Goal: Task Accomplishment & Management: Complete application form

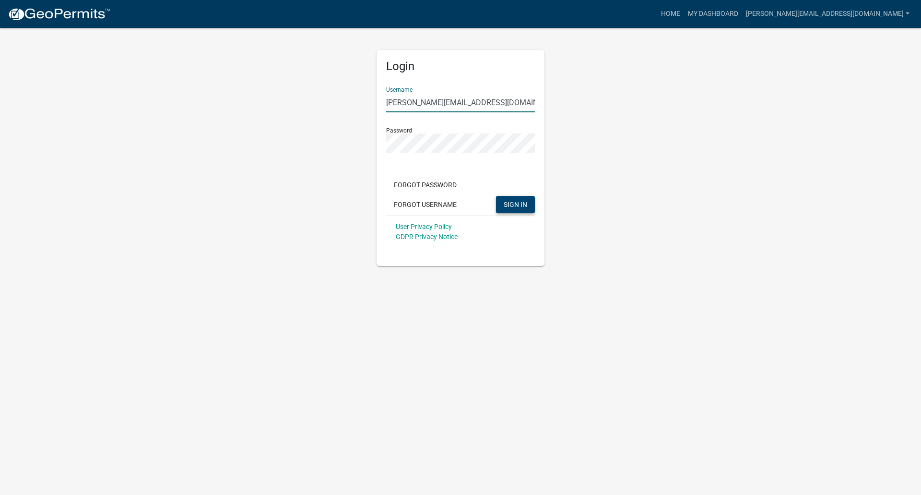
click at [529, 205] on button "SIGN IN" at bounding box center [515, 204] width 39 height 17
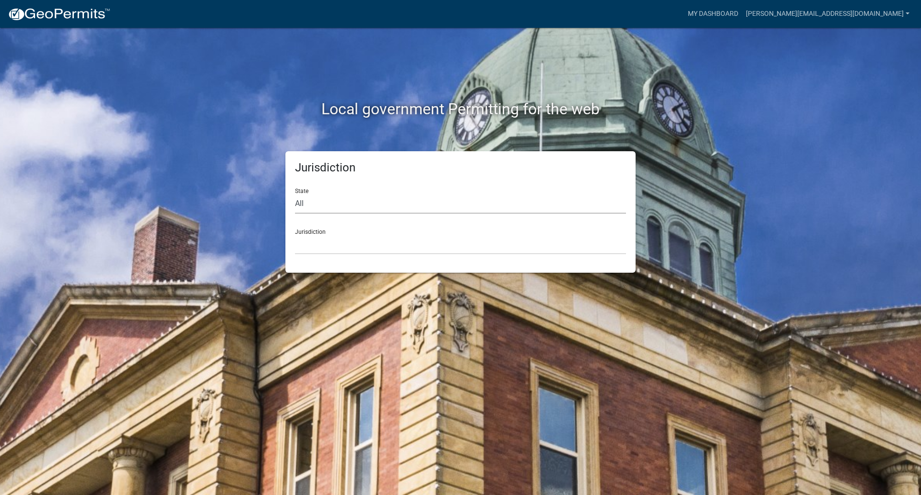
click at [302, 208] on select "All [US_STATE] [US_STATE] [US_STATE] [US_STATE] [US_STATE] [US_STATE] [US_STATE…" at bounding box center [460, 204] width 331 height 20
select select "[US_STATE]"
click at [295, 194] on select "All [US_STATE] [US_STATE] [US_STATE] [US_STATE] [US_STATE] [US_STATE] [US_STATE…" at bounding box center [460, 204] width 331 height 20
click at [326, 243] on select "City of [GEOGRAPHIC_DATA], [US_STATE] City of [GEOGRAPHIC_DATA], [US_STATE] Cit…" at bounding box center [460, 245] width 331 height 20
click at [313, 249] on select "City of [GEOGRAPHIC_DATA], [US_STATE] City of [GEOGRAPHIC_DATA], [US_STATE] Cit…" at bounding box center [460, 245] width 331 height 20
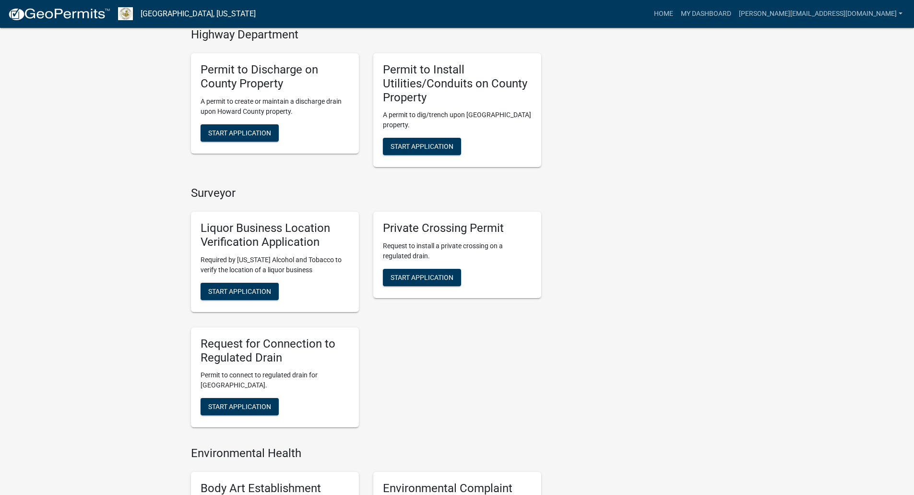
scroll to position [528, 0]
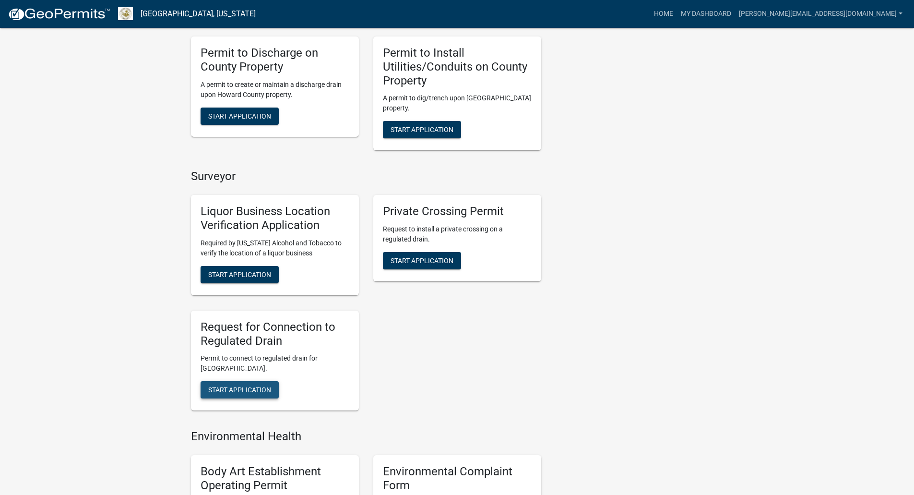
click at [231, 384] on button "Start Application" at bounding box center [240, 389] width 78 height 17
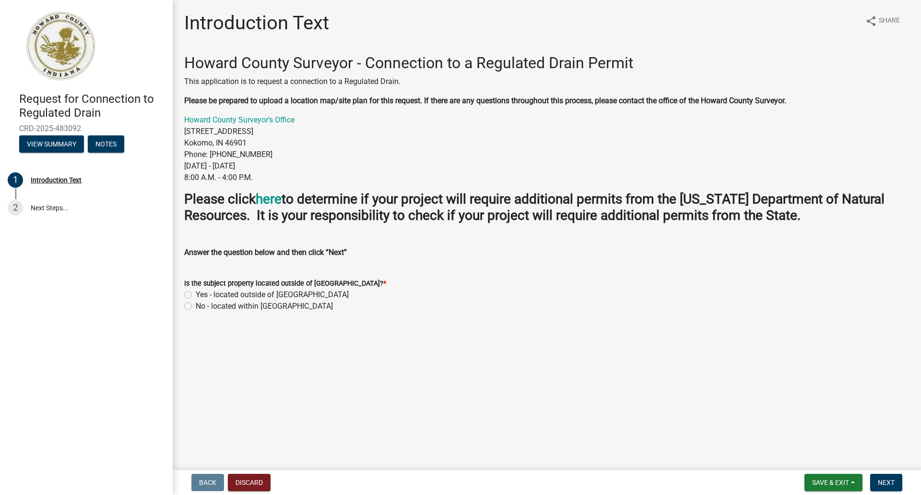
click at [196, 308] on label "No - located within [GEOGRAPHIC_DATA]" at bounding box center [264, 306] width 137 height 12
click at [196, 307] on input "No - located within [GEOGRAPHIC_DATA]" at bounding box center [199, 303] width 6 height 6
radio input "true"
click at [876, 477] on button "Next" at bounding box center [886, 481] width 32 height 17
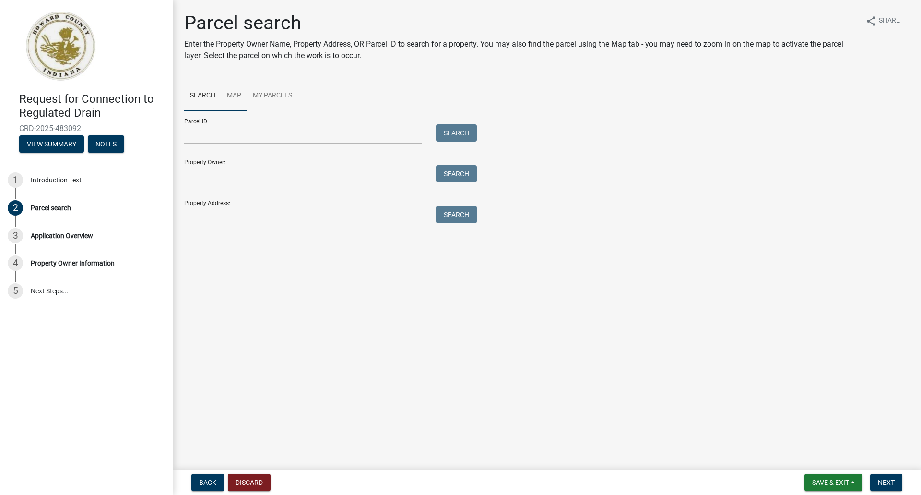
click at [236, 92] on link "Map" at bounding box center [234, 96] width 26 height 31
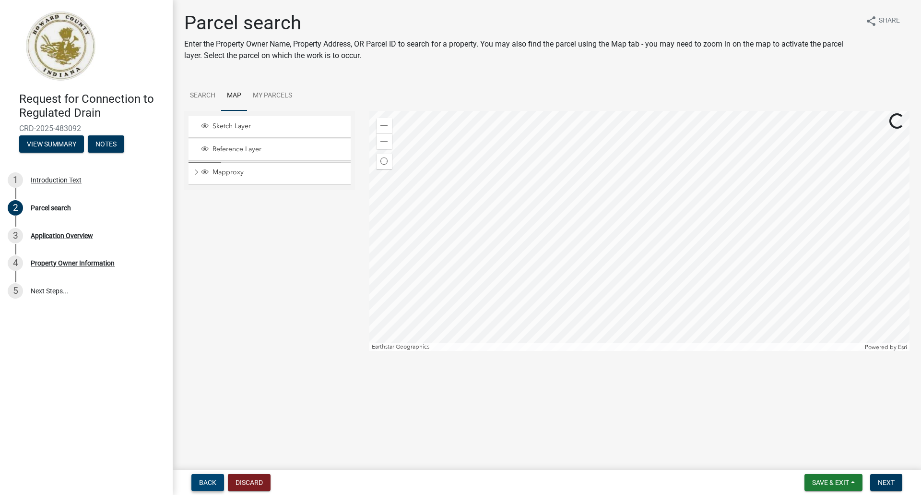
click at [201, 484] on span "Back" at bounding box center [207, 482] width 17 height 8
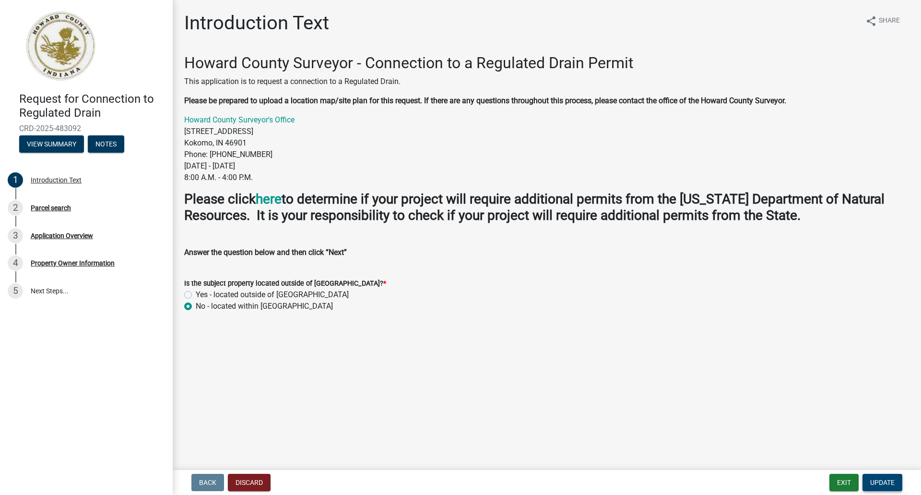
click at [884, 478] on span "Update" at bounding box center [882, 482] width 24 height 8
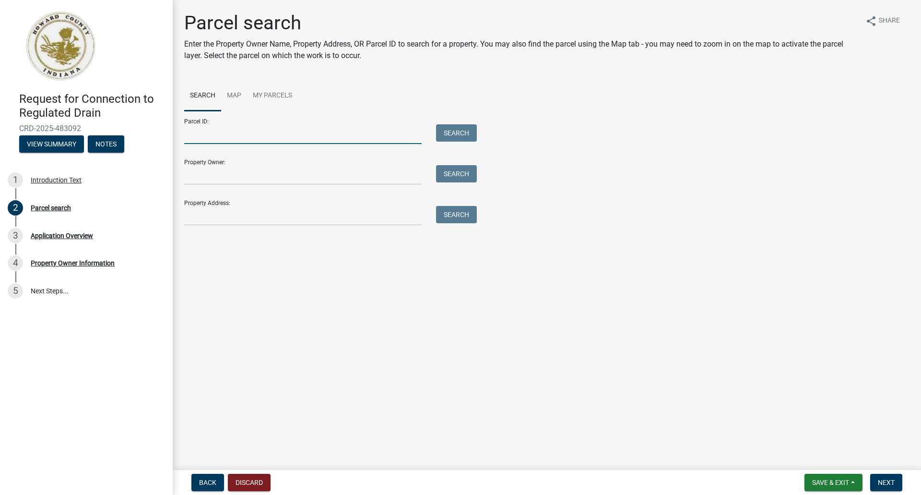
click at [205, 135] on input "Parcel ID:" at bounding box center [302, 134] width 237 height 20
paste input "34-12-07-100-008.000-016"
type input "34-12-07-100-008.000-016"
click at [194, 181] on input "Property Owner:" at bounding box center [302, 175] width 237 height 20
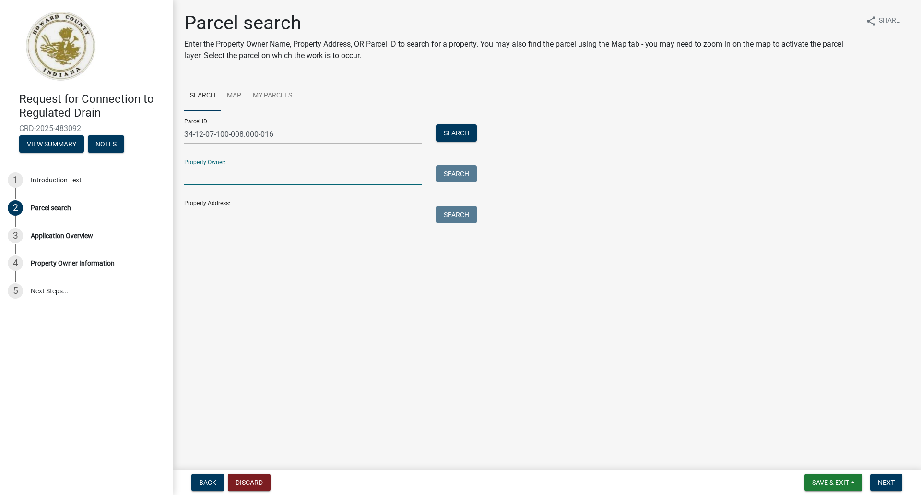
paste input "[PERSON_NAME]"
type input "[PERSON_NAME]"
click at [247, 212] on input "Property Address:" at bounding box center [302, 216] width 237 height 20
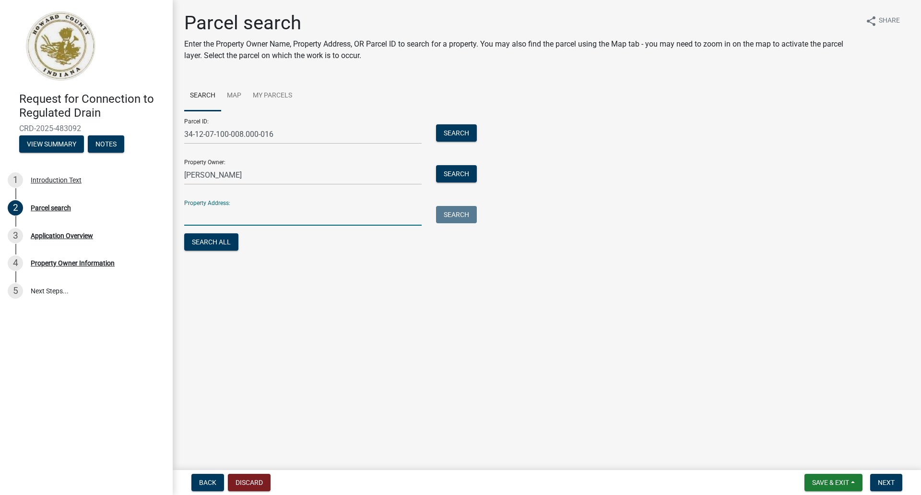
paste input "[STREET_ADDRESS]"
type input "[STREET_ADDRESS]"
drag, startPoint x: 207, startPoint y: 244, endPoint x: 227, endPoint y: 258, distance: 25.2
click at [207, 244] on button "Search All" at bounding box center [211, 241] width 54 height 17
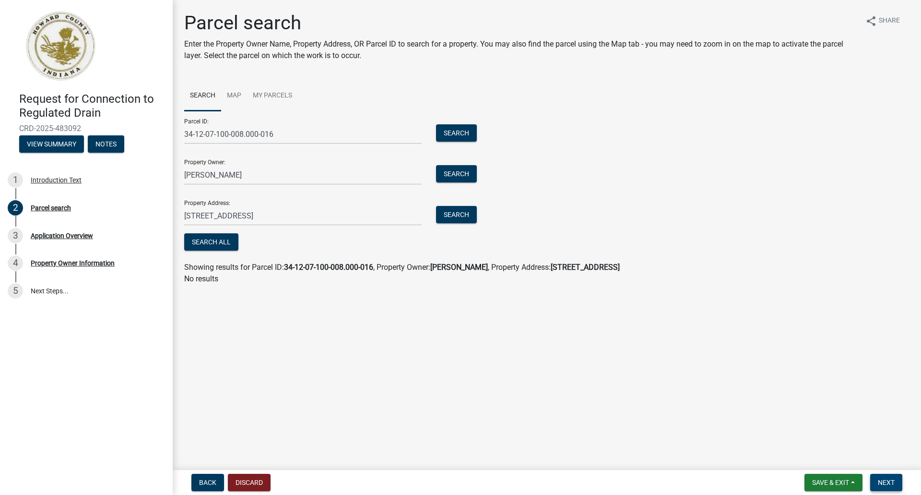
click at [886, 483] on span "Next" at bounding box center [886, 482] width 17 height 8
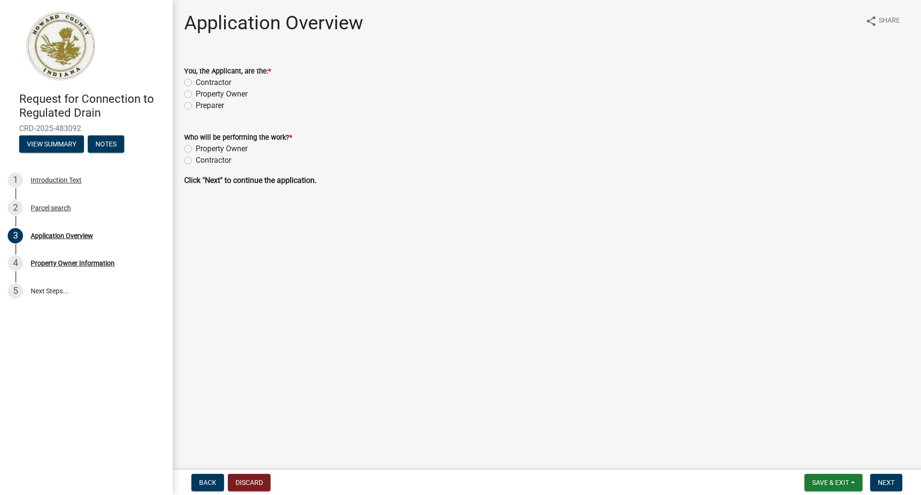
click at [196, 79] on label "Contractor" at bounding box center [213, 83] width 35 height 12
click at [196, 79] on input "Contractor" at bounding box center [199, 80] width 6 height 6
radio input "true"
click at [196, 151] on label "Property Owner" at bounding box center [222, 149] width 52 height 12
click at [196, 149] on input "Property Owner" at bounding box center [199, 146] width 6 height 6
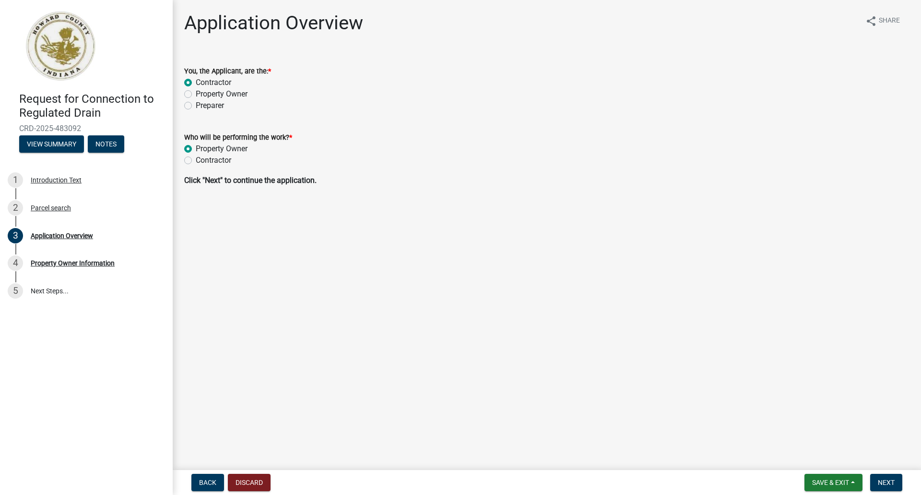
radio input "true"
click at [884, 483] on span "Next" at bounding box center [886, 482] width 17 height 8
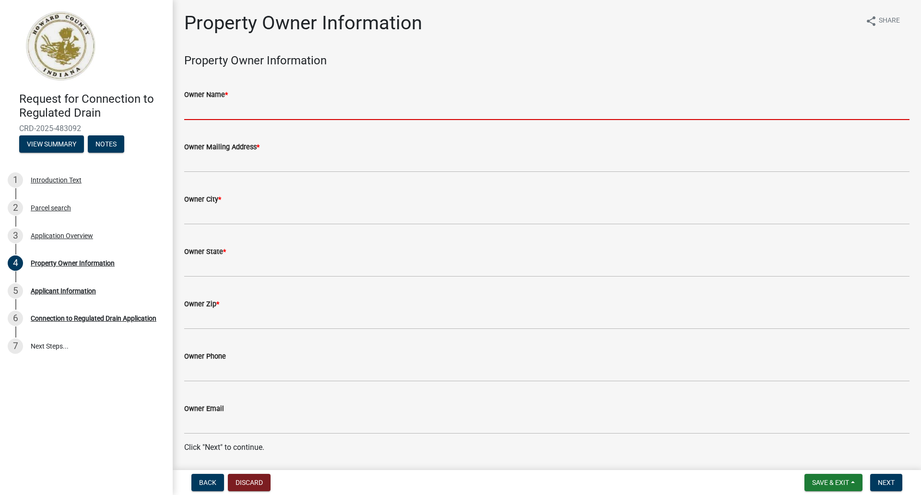
drag, startPoint x: 189, startPoint y: 114, endPoint x: 184, endPoint y: 118, distance: 6.8
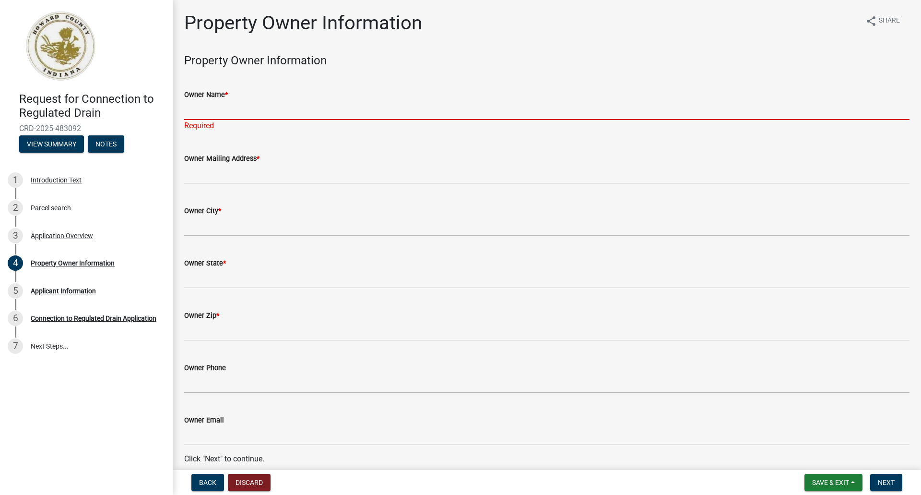
paste input "[PERSON_NAME] D [STREET_ADDRESS][PERSON_NAME]"
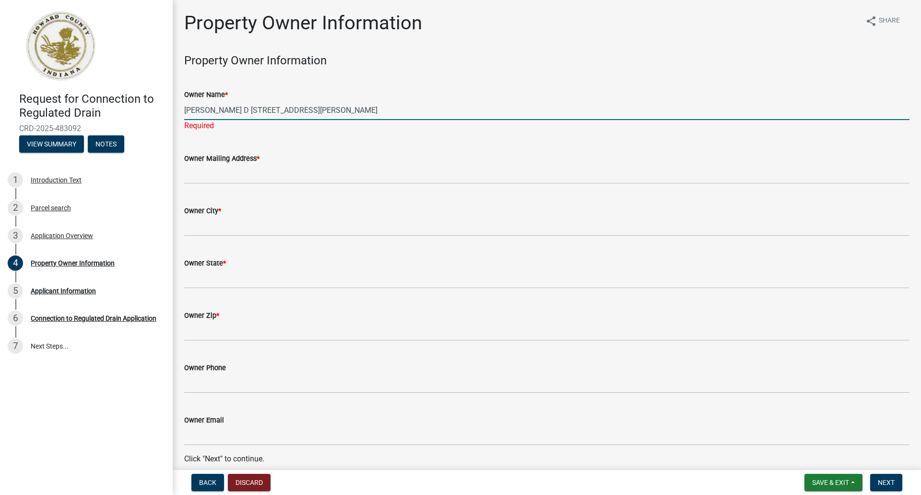
drag, startPoint x: 251, startPoint y: 107, endPoint x: 389, endPoint y: 111, distance: 137.3
click at [389, 111] on input "[PERSON_NAME] D [STREET_ADDRESS][PERSON_NAME]" at bounding box center [546, 110] width 725 height 20
type input "[PERSON_NAME] D [STREET_ADDRESS][PERSON_NAME]"
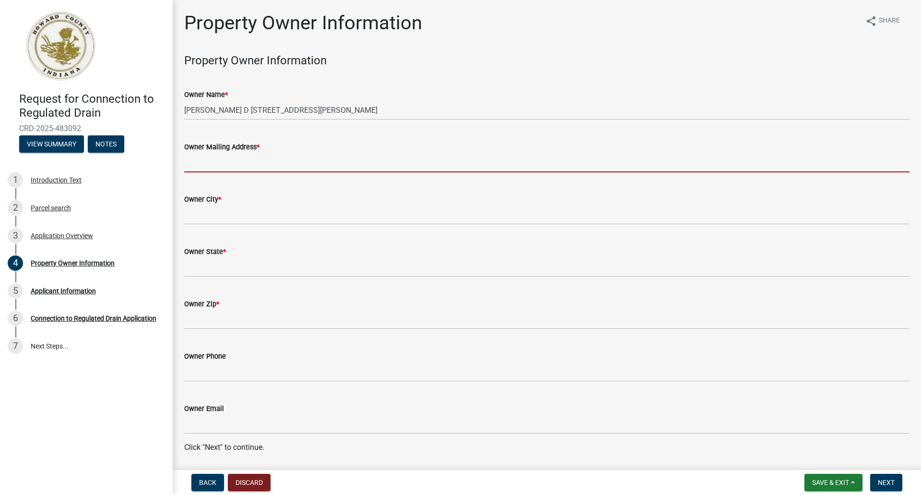
click at [214, 169] on input "Owner Mailing Address *" at bounding box center [546, 163] width 725 height 20
paste input "[STREET_ADDRESS][PERSON_NAME]"
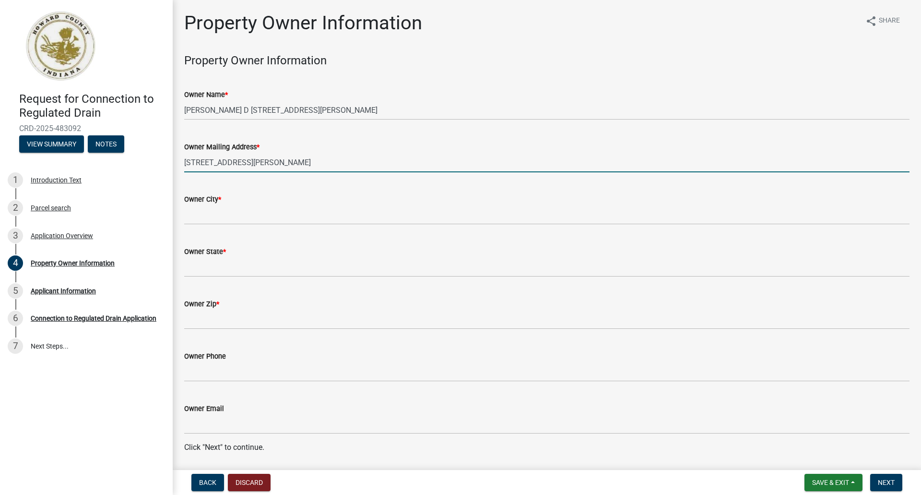
type input "[STREET_ADDRESS][PERSON_NAME]"
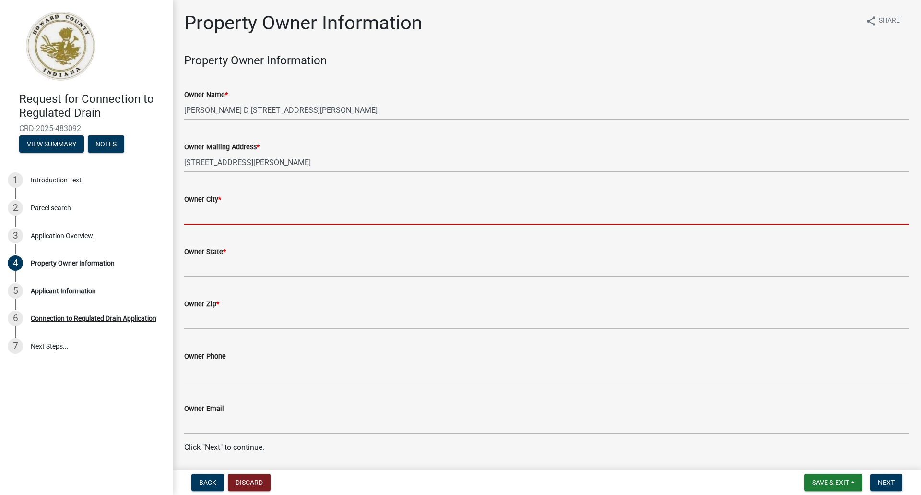
click at [197, 214] on input "Owner City *" at bounding box center [546, 215] width 725 height 20
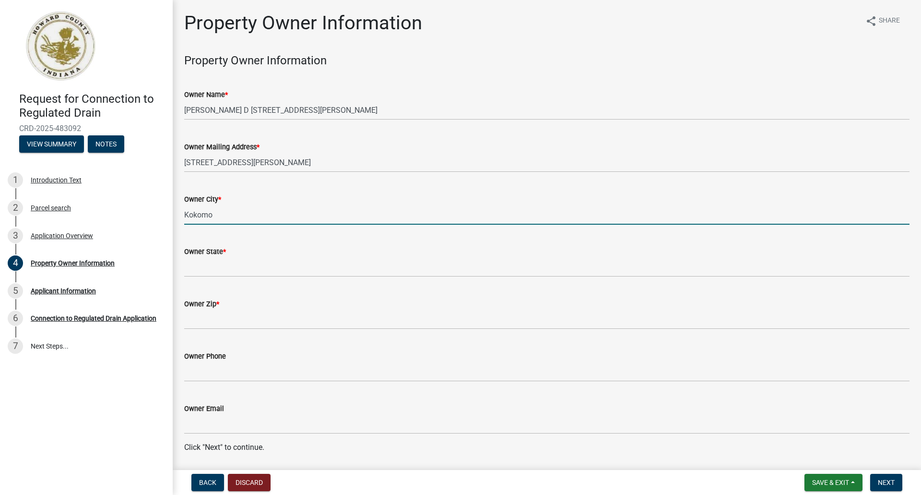
type input "Kokomo"
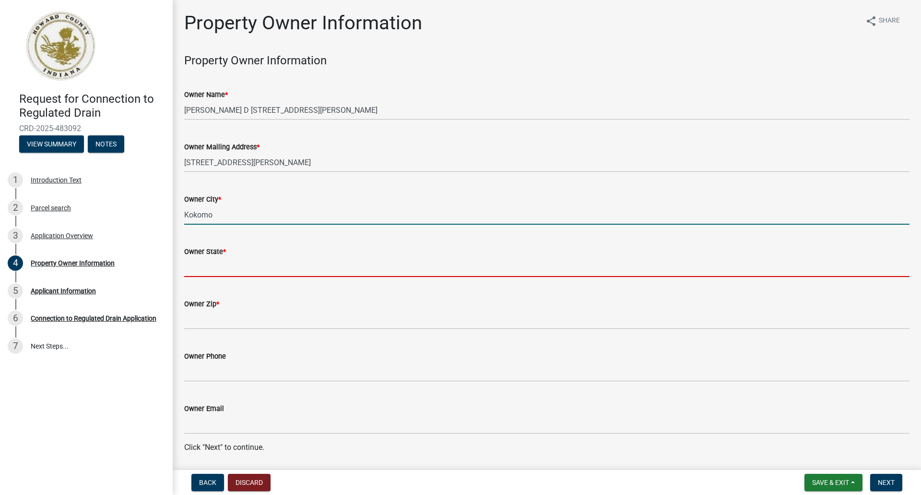
click at [187, 267] on input "Owner State *" at bounding box center [546, 267] width 725 height 20
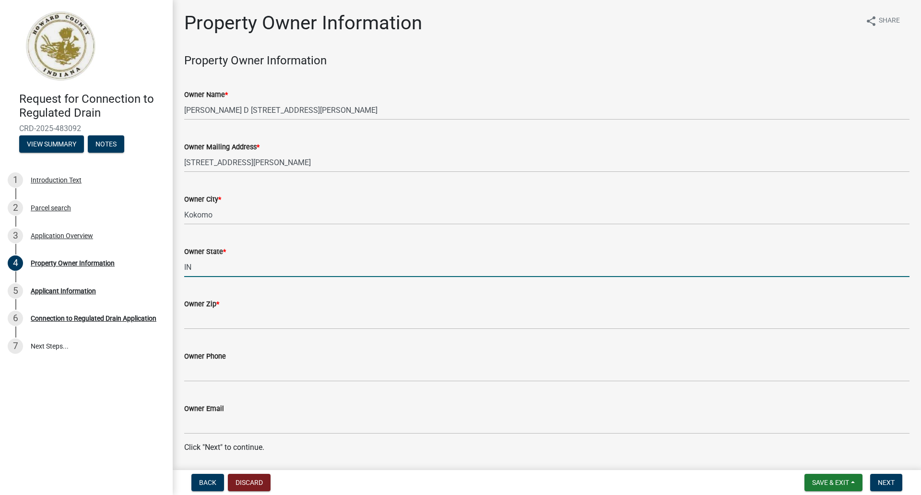
type input "IN"
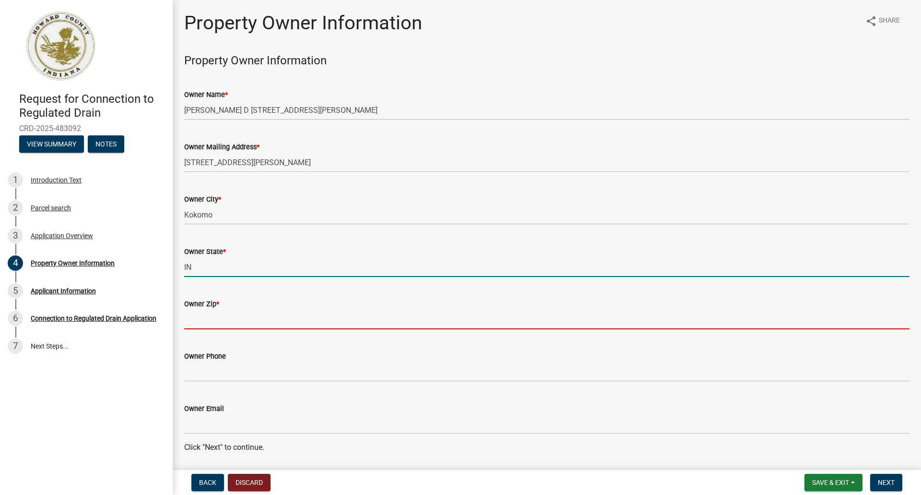
click at [200, 322] on input "Owner Zip *" at bounding box center [546, 319] width 725 height 20
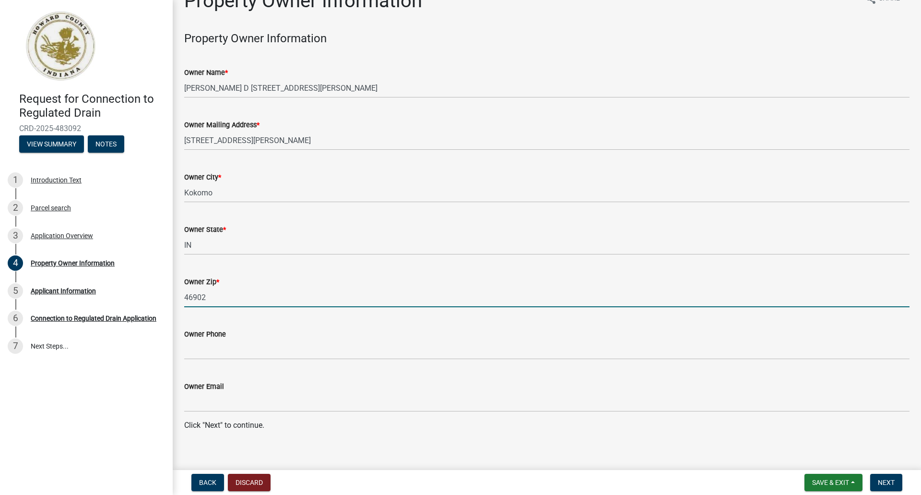
scroll to position [32, 0]
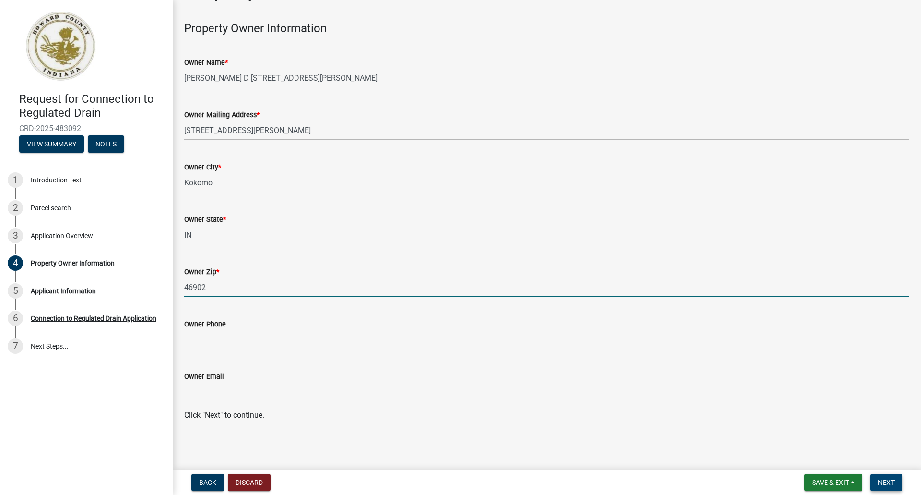
type input "46902"
click at [886, 483] on span "Next" at bounding box center [886, 482] width 17 height 8
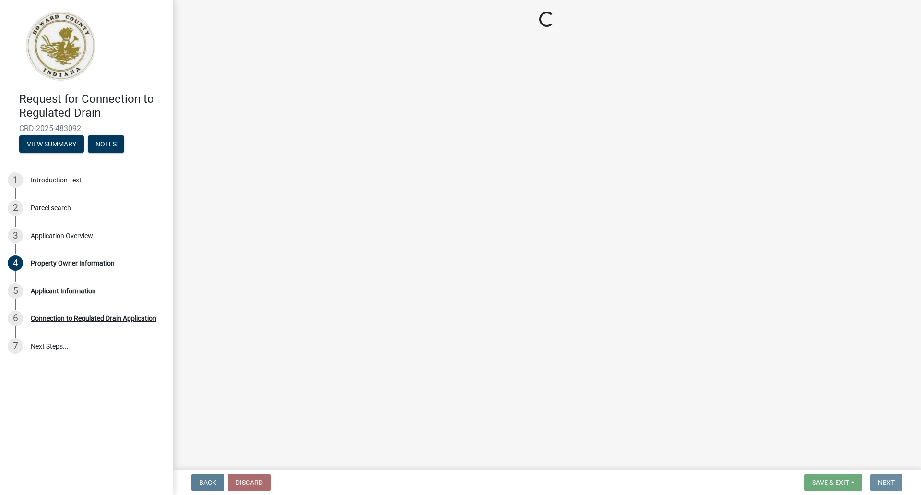
scroll to position [0, 0]
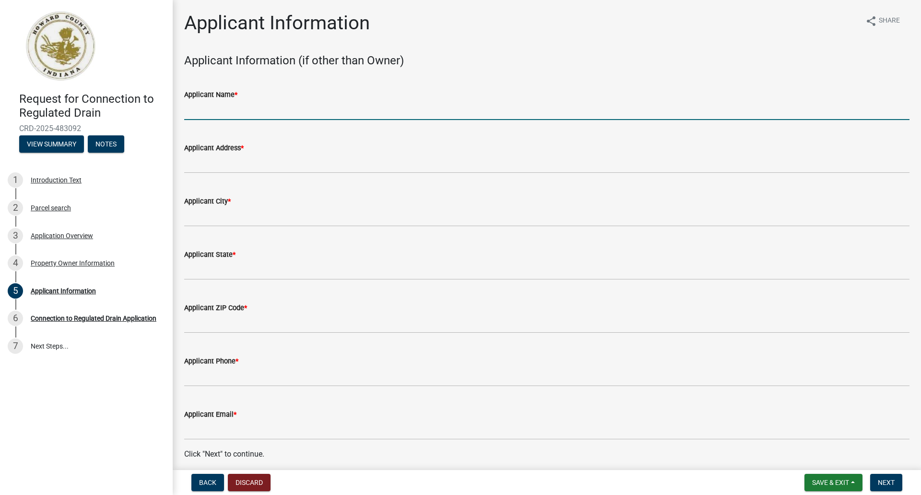
click at [209, 117] on input "Applicant Name *" at bounding box center [546, 110] width 725 height 20
type input "Merrell Bros"
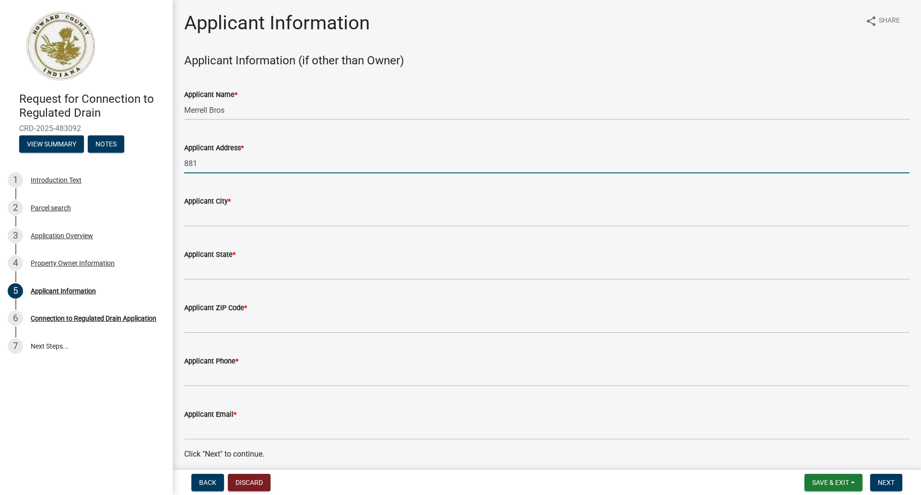
type input "8811 W. 500 N."
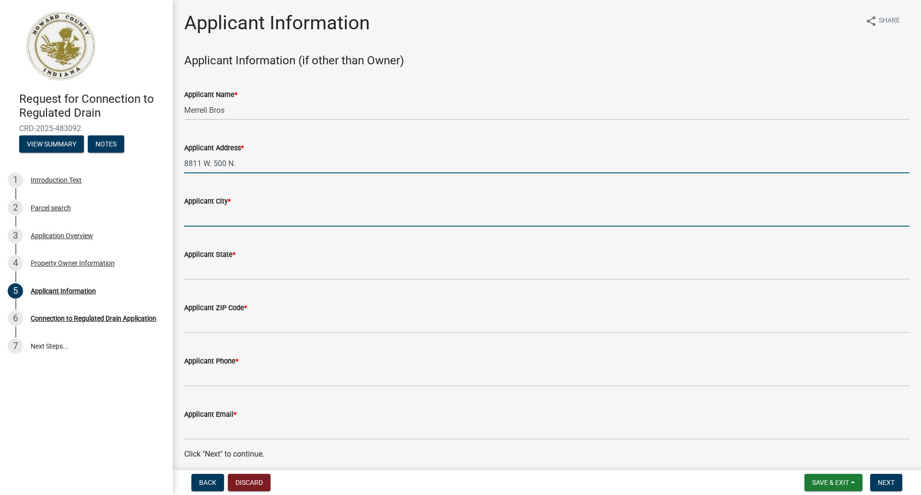
type input "Kokomo"
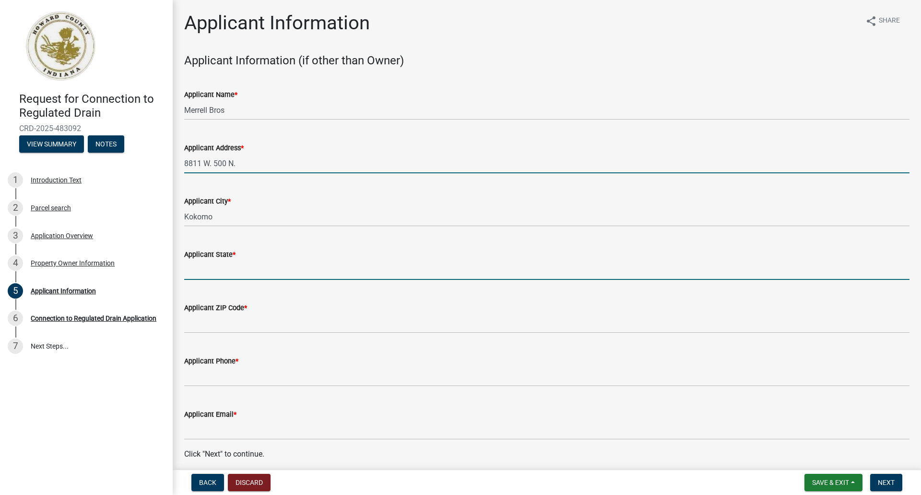
type input "IN"
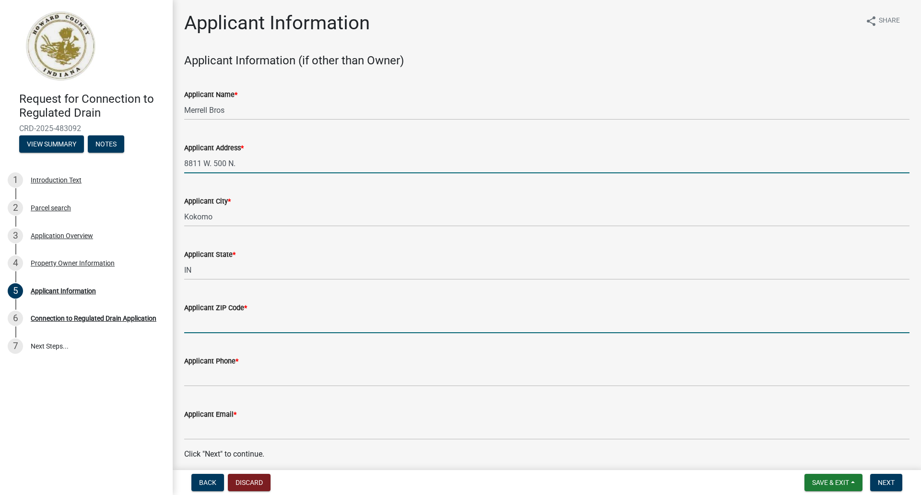
type input "46901"
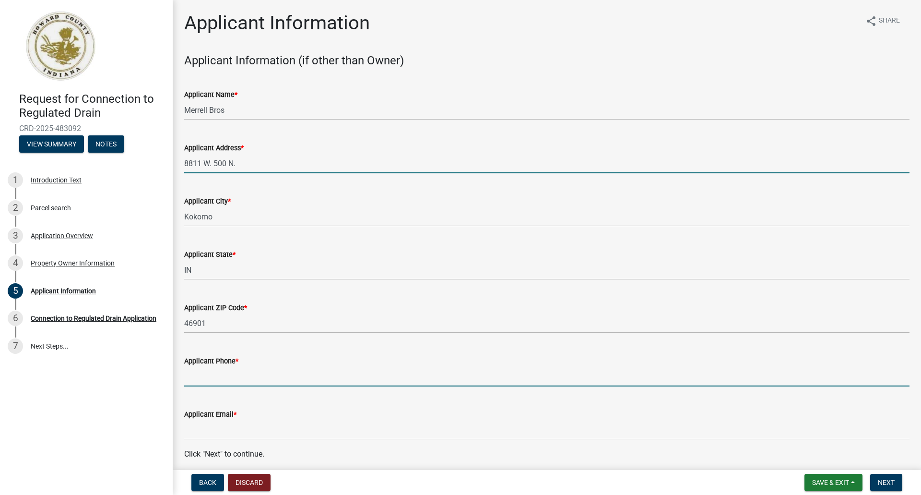
type input "5746997782"
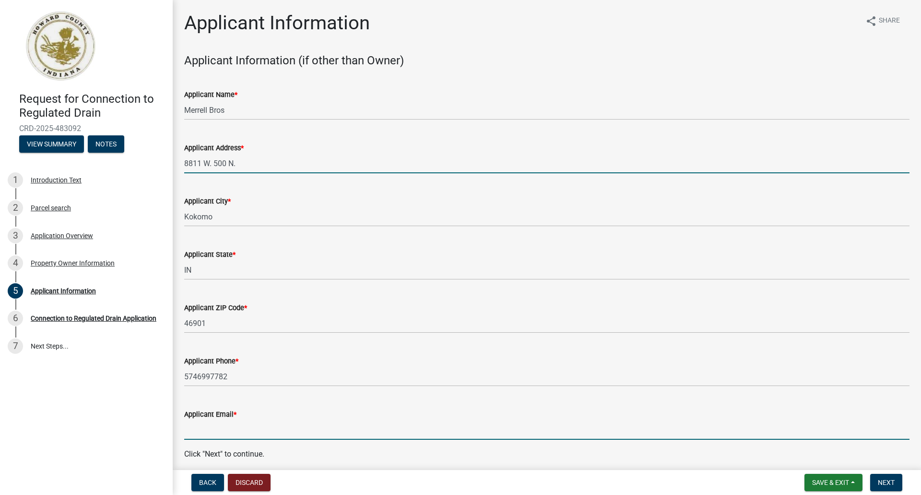
type input "[PERSON_NAME][EMAIL_ADDRESS][DOMAIN_NAME]"
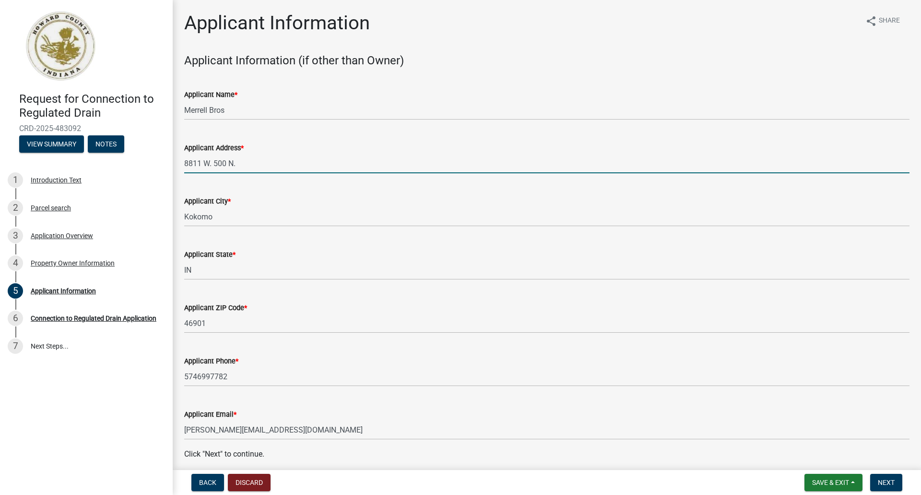
scroll to position [39, 0]
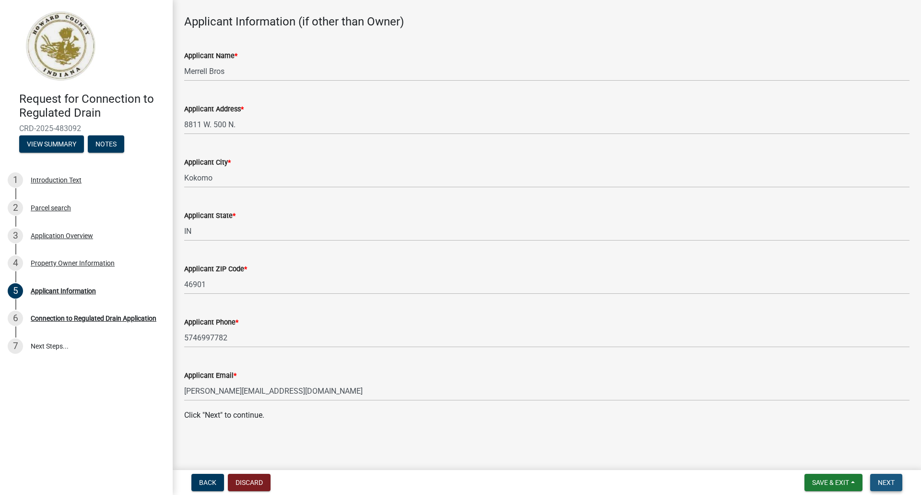
click at [895, 481] on span "Next" at bounding box center [886, 482] width 17 height 8
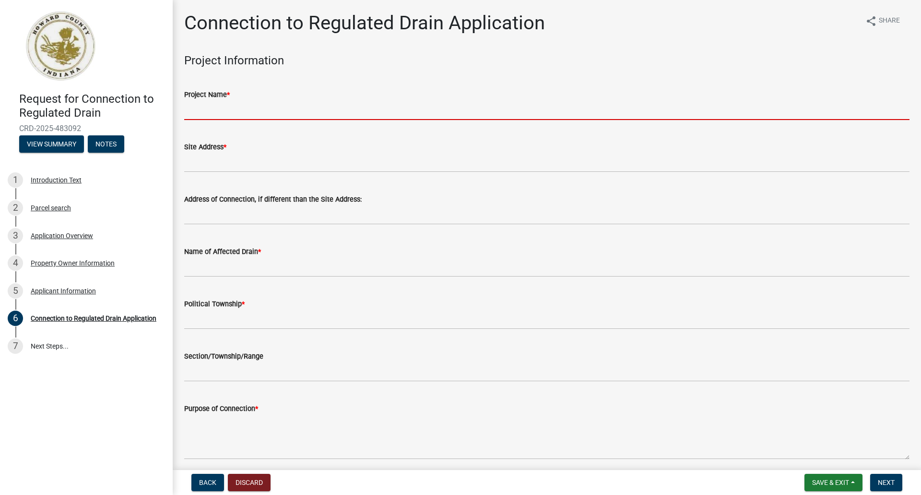
click at [261, 116] on input "Project Name *" at bounding box center [546, 110] width 725 height 20
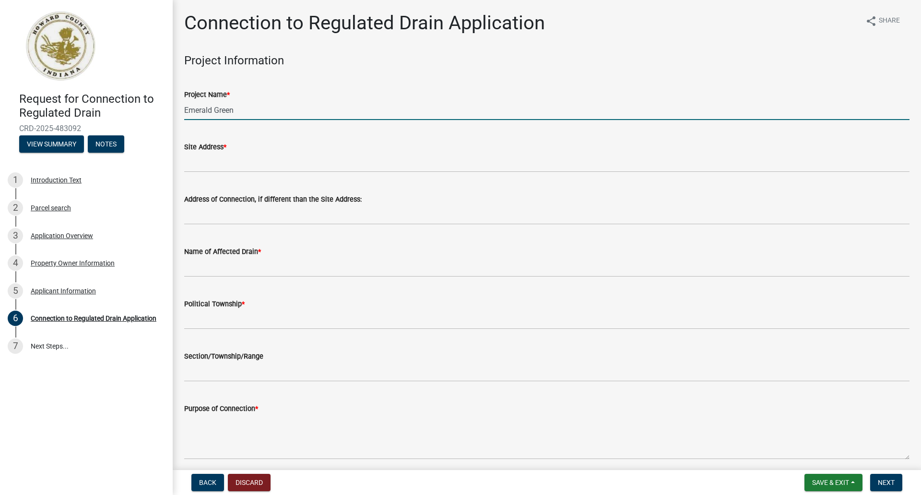
type input "Emerald Green"
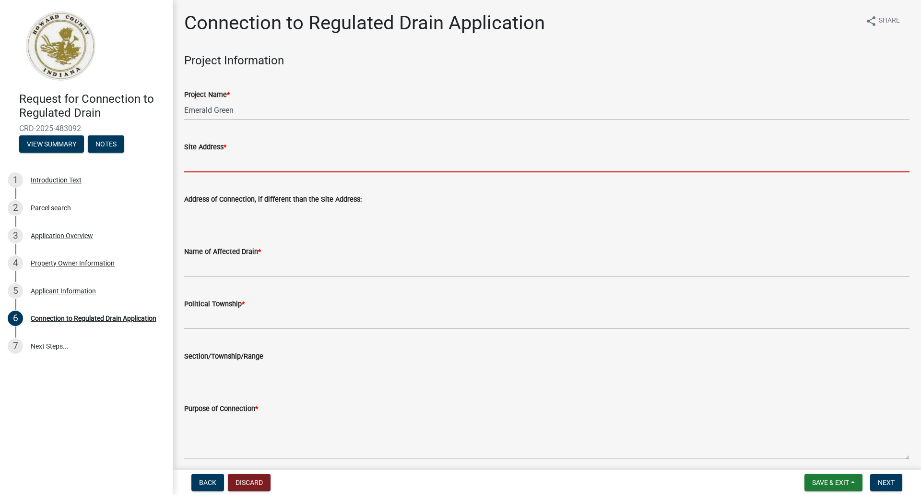
click at [219, 168] on input "Site Address *" at bounding box center [546, 163] width 725 height 20
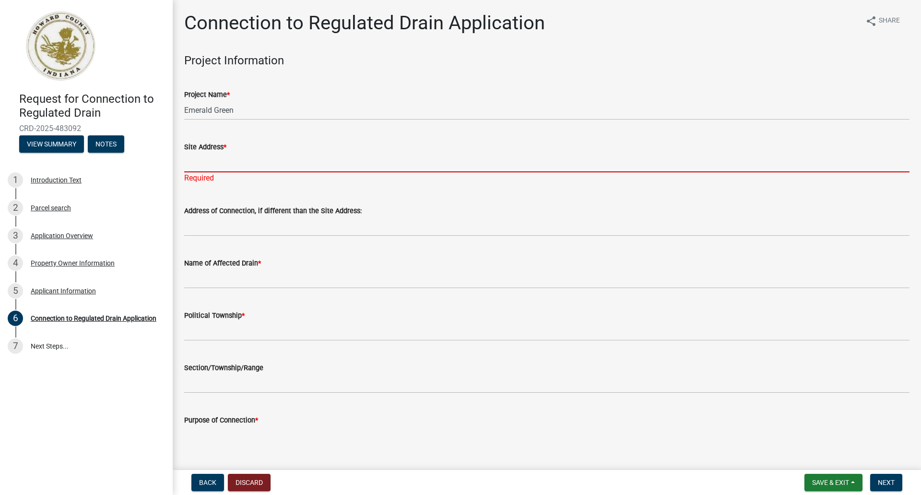
paste input "[STREET_ADDRESS]"
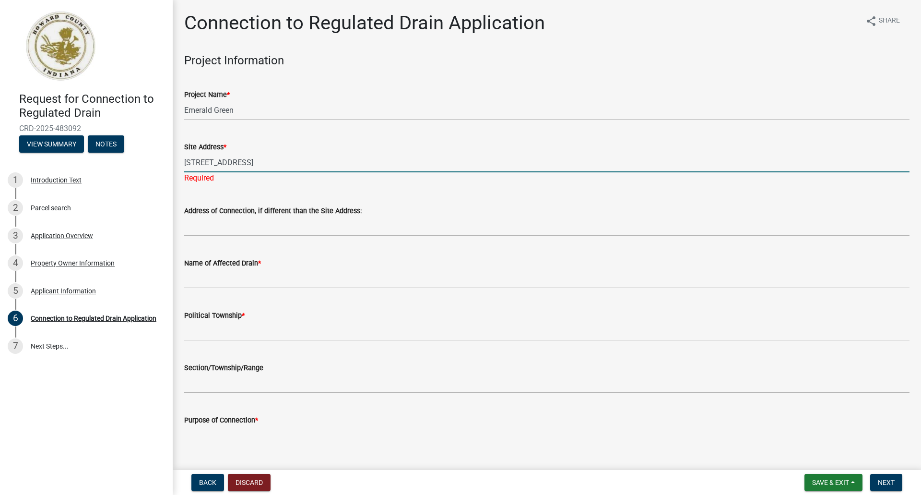
type input "[STREET_ADDRESS]"
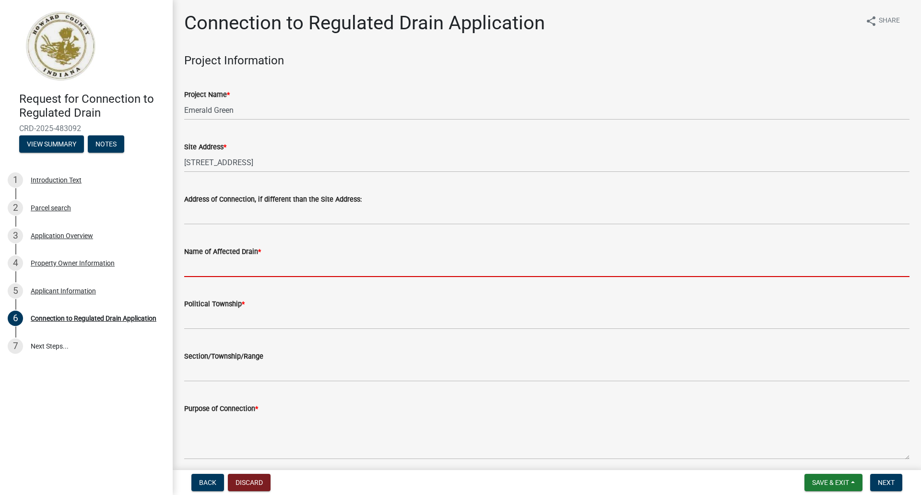
click at [200, 280] on wm-data-entity-input "Name of Affected Drain *" at bounding box center [546, 258] width 725 height 52
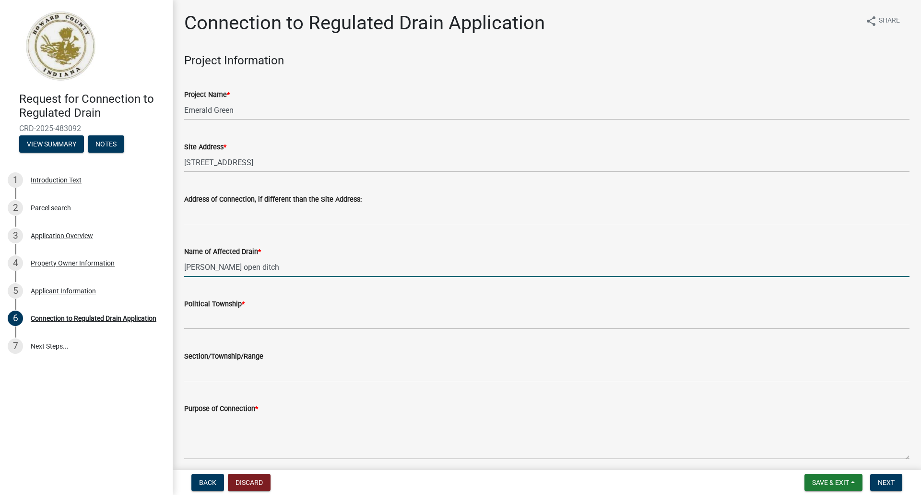
click at [211, 268] on input "[PERSON_NAME] open ditch" at bounding box center [546, 267] width 725 height 20
type input "[PERSON_NAME] open ditch"
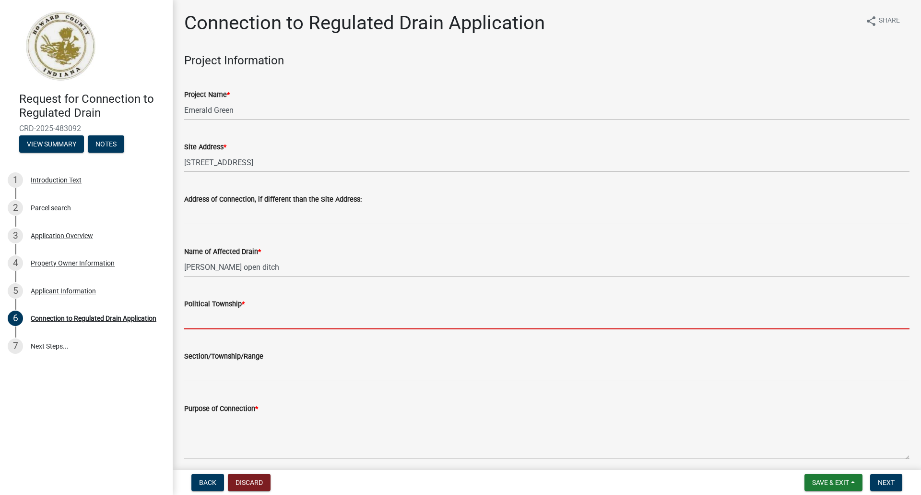
click at [199, 323] on input "Political Township *" at bounding box center [546, 319] width 725 height 20
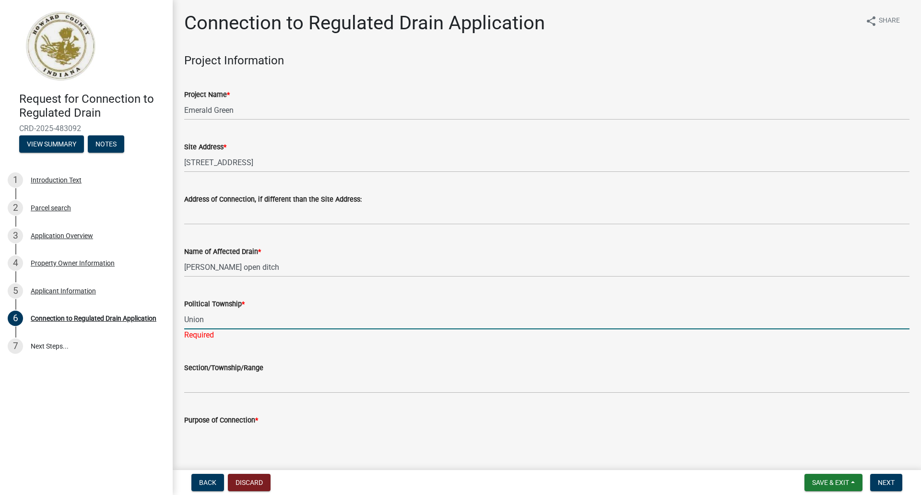
type input "[GEOGRAPHIC_DATA]"
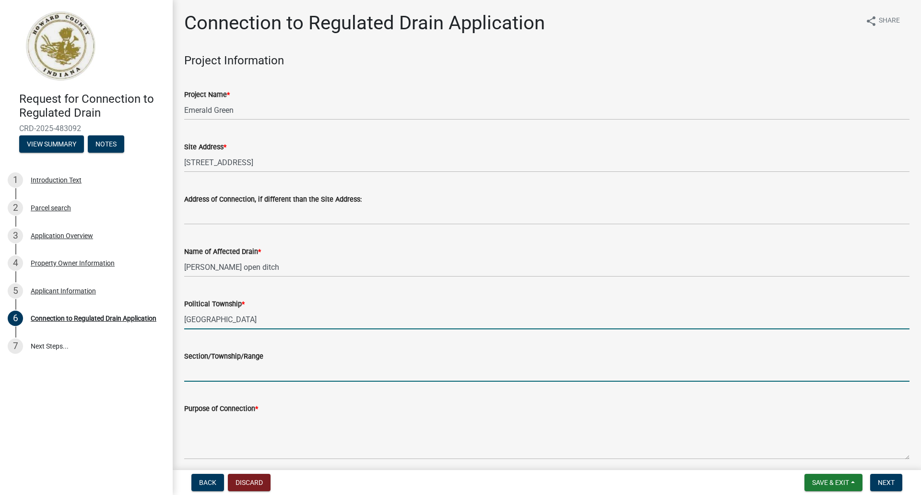
click at [213, 373] on input "Section/Township/Range" at bounding box center [546, 372] width 725 height 20
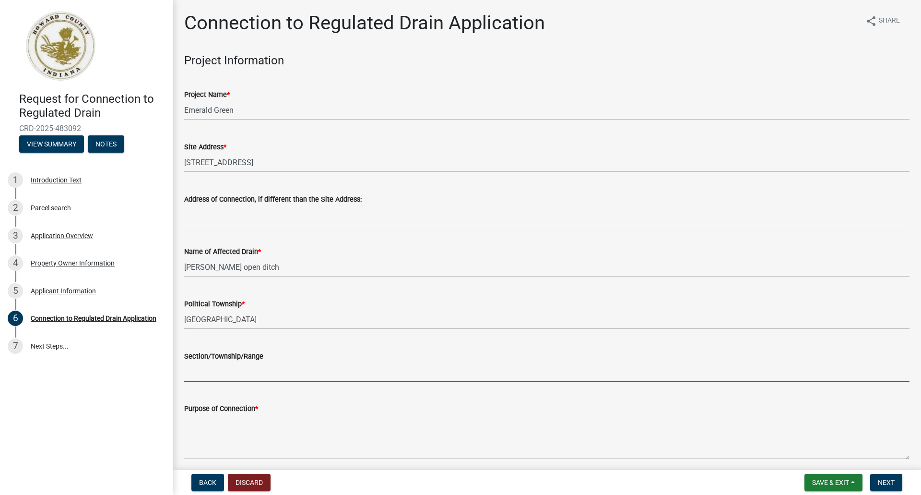
paste input "[DATE]"
type input "[DATE]"
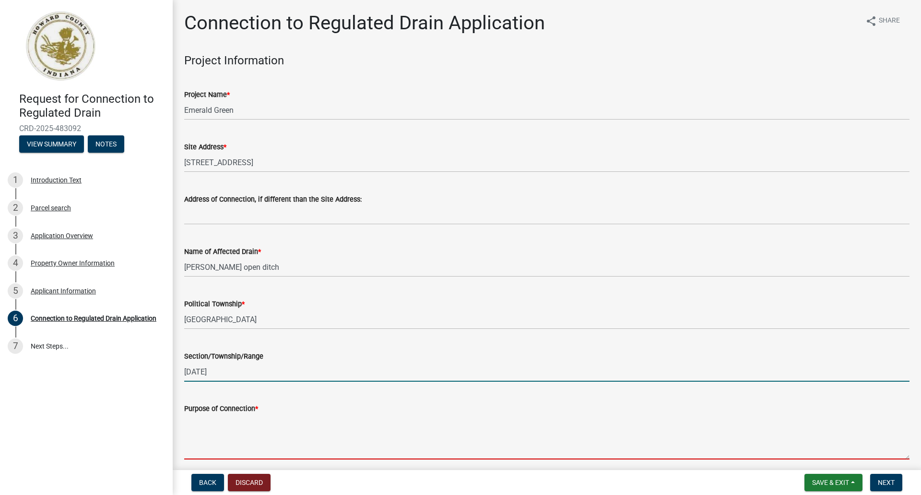
click at [201, 452] on textarea "Purpose of Connection *" at bounding box center [546, 436] width 725 height 45
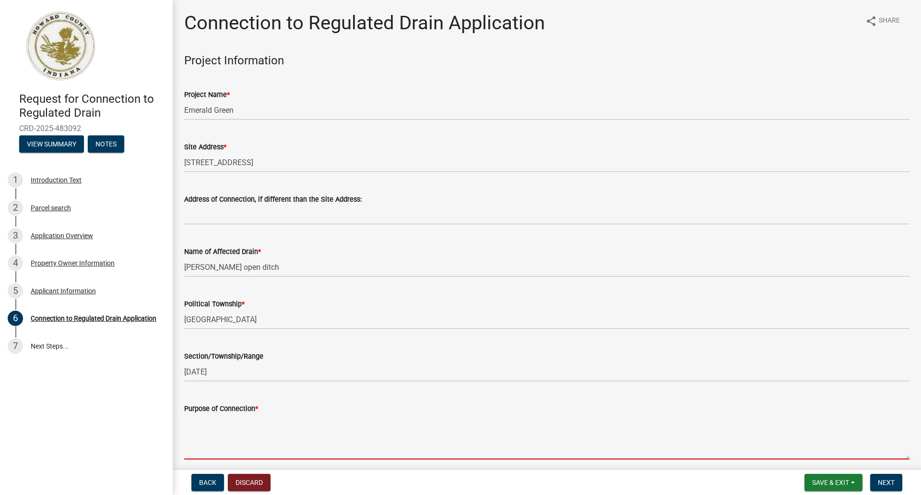
type textarea "T"
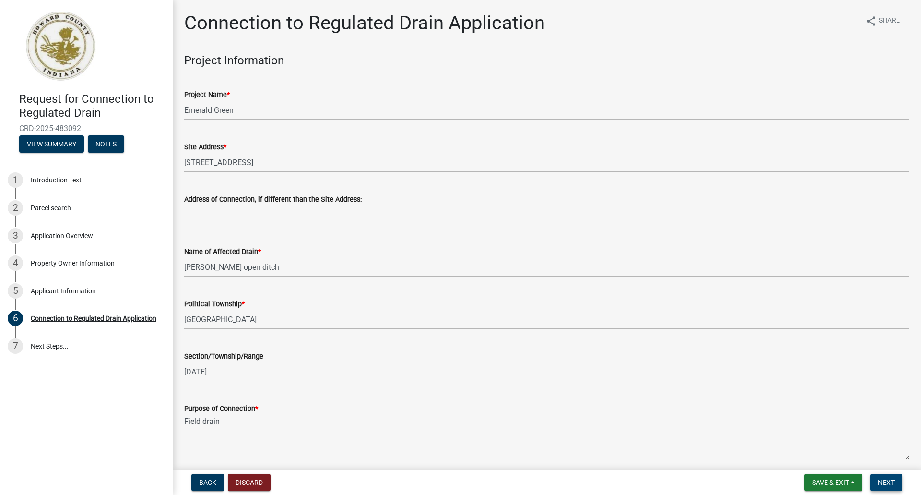
type textarea "Field drain"
click at [890, 482] on span "Next" at bounding box center [886, 482] width 17 height 8
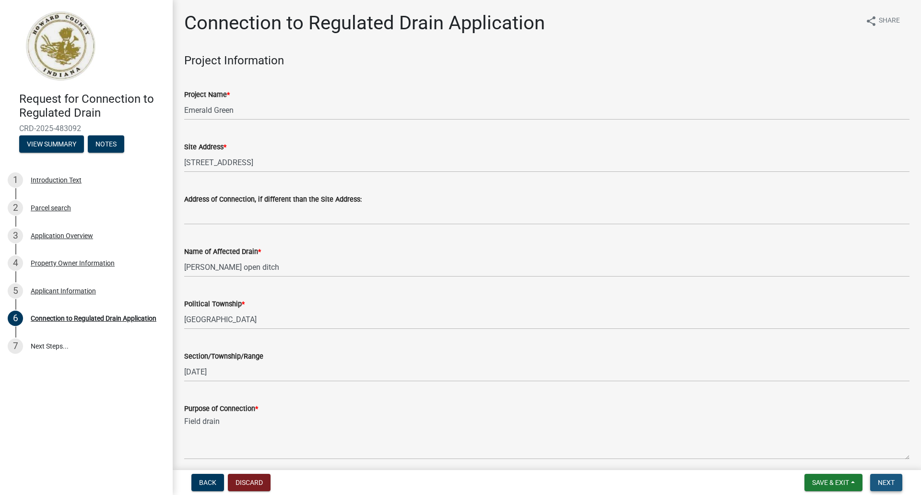
click at [890, 482] on span "Next" at bounding box center [886, 482] width 17 height 8
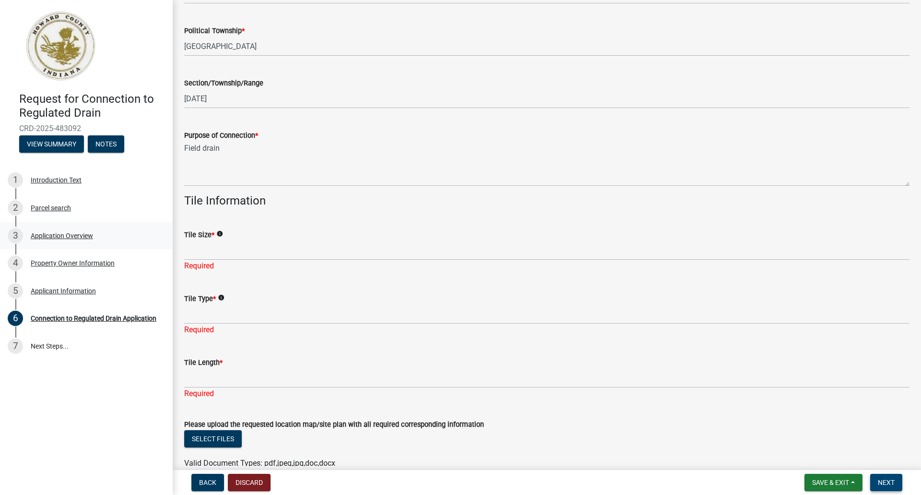
scroll to position [336, 0]
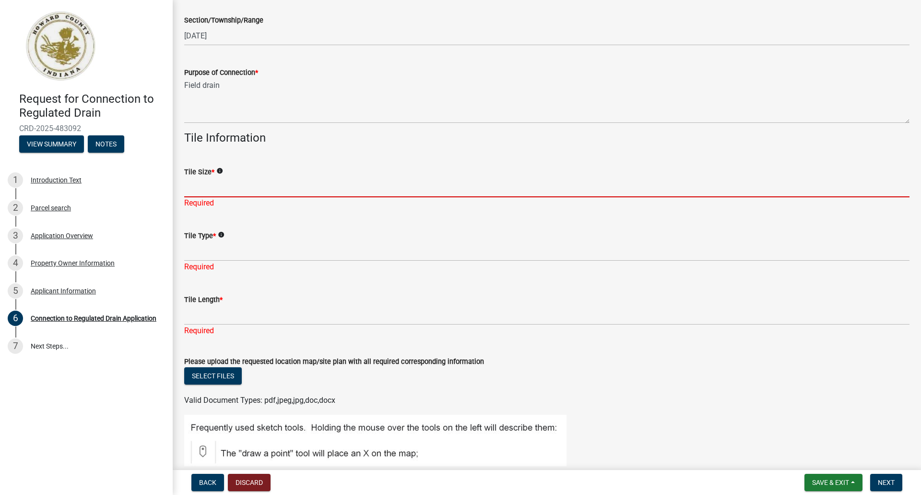
click at [199, 188] on input "Tile Size *" at bounding box center [546, 187] width 725 height 20
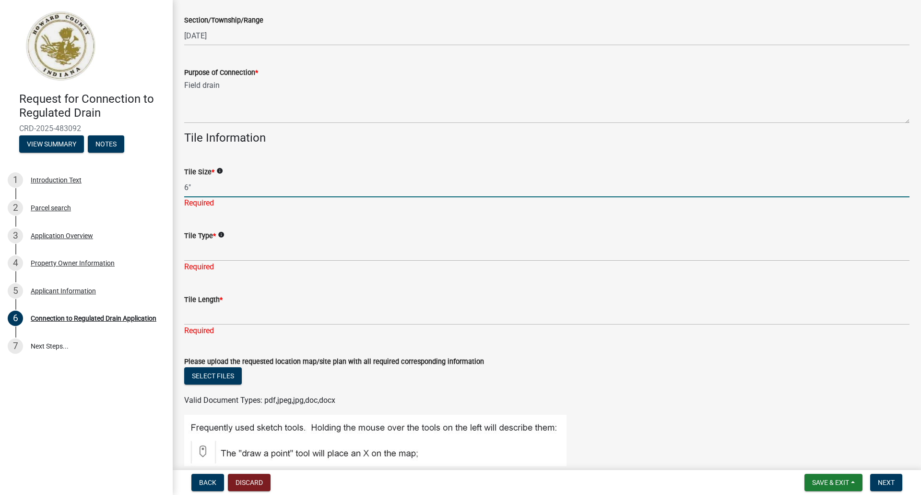
type input "6""
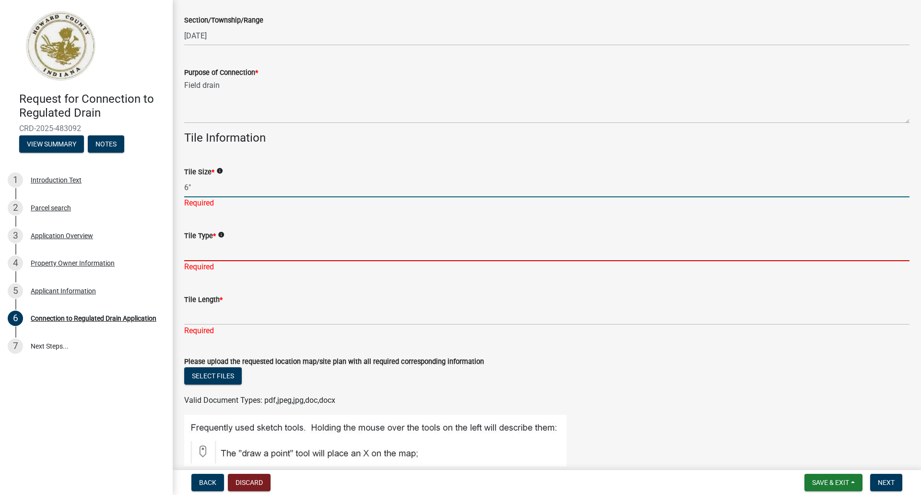
click at [205, 252] on div "Tile Type * info Required" at bounding box center [546, 244] width 725 height 56
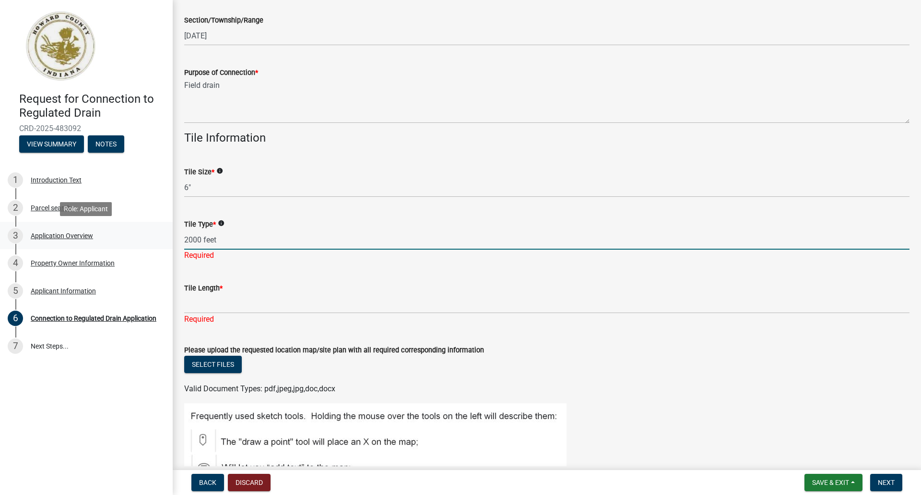
drag, startPoint x: 210, startPoint y: 242, endPoint x: 165, endPoint y: 239, distance: 45.2
click at [165, 239] on div "Request for Connection to Regulated Drain CRD-2025-483092 View Summary Notes 1 …" at bounding box center [460, 247] width 921 height 495
type input "perf tile"
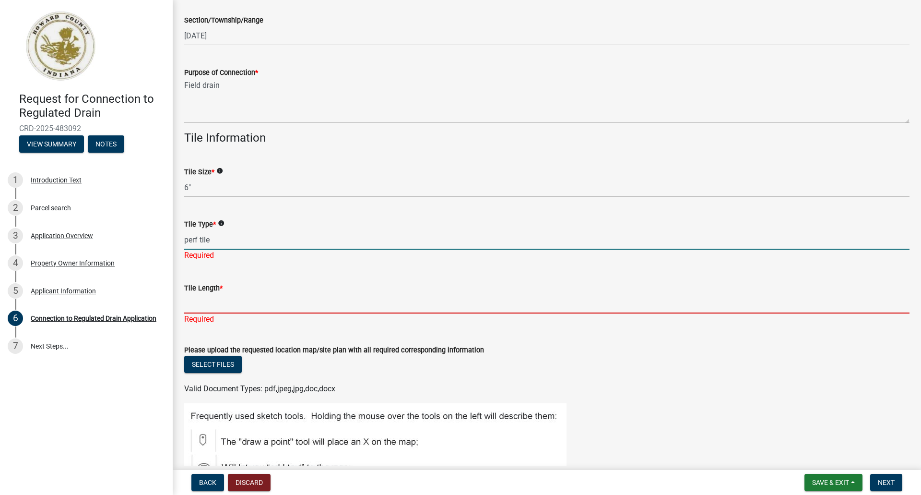
click at [197, 300] on input "Tile Length *" at bounding box center [546, 304] width 725 height 20
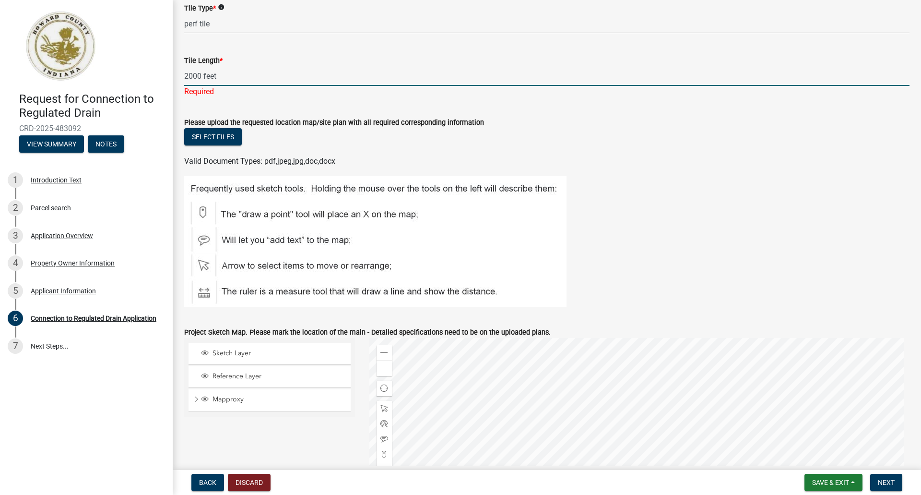
scroll to position [576, 0]
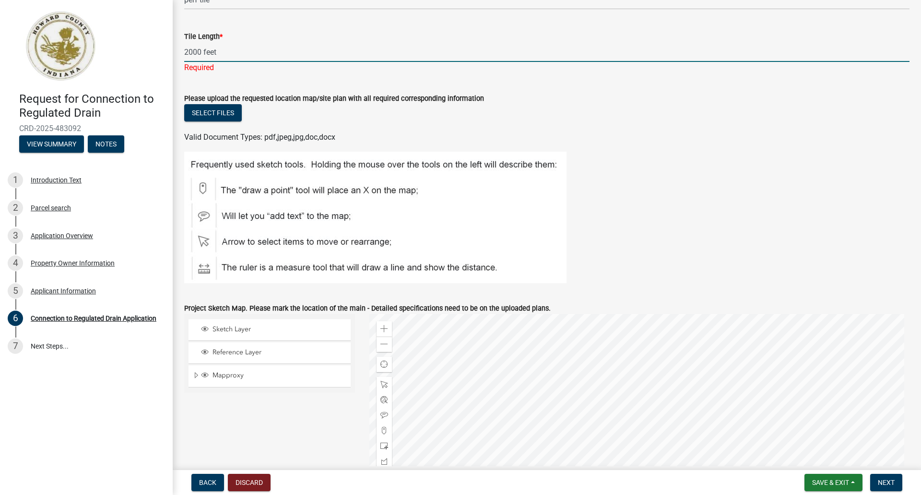
type input "2000 feet"
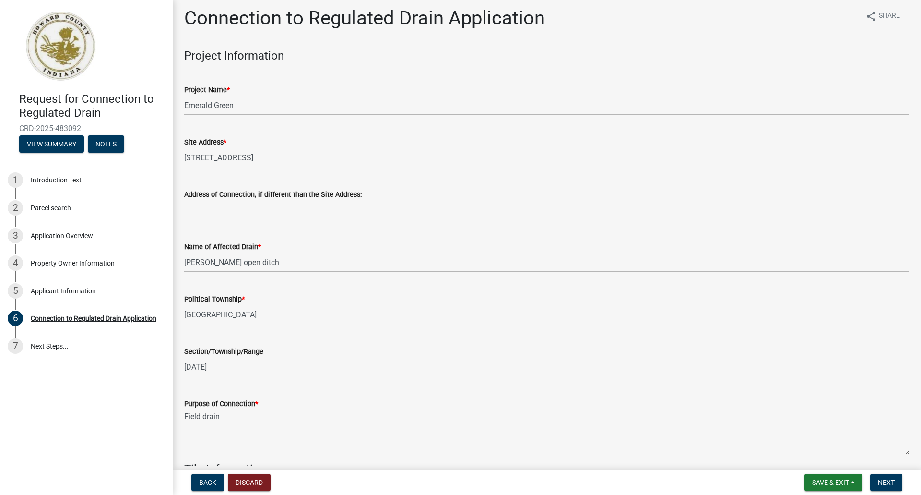
scroll to position [0, 0]
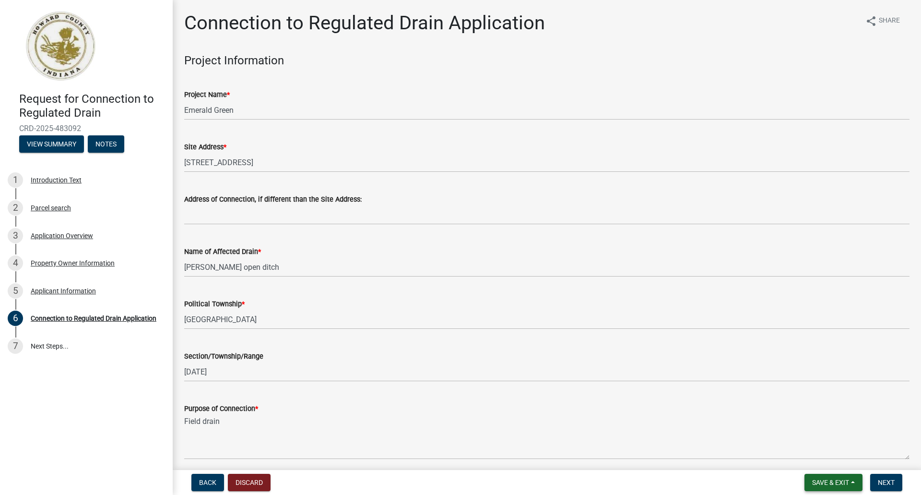
click at [825, 483] on span "Save & Exit" at bounding box center [830, 482] width 37 height 8
click at [810, 434] on button "Save" at bounding box center [824, 434] width 77 height 23
click at [204, 485] on span "Back" at bounding box center [207, 482] width 17 height 8
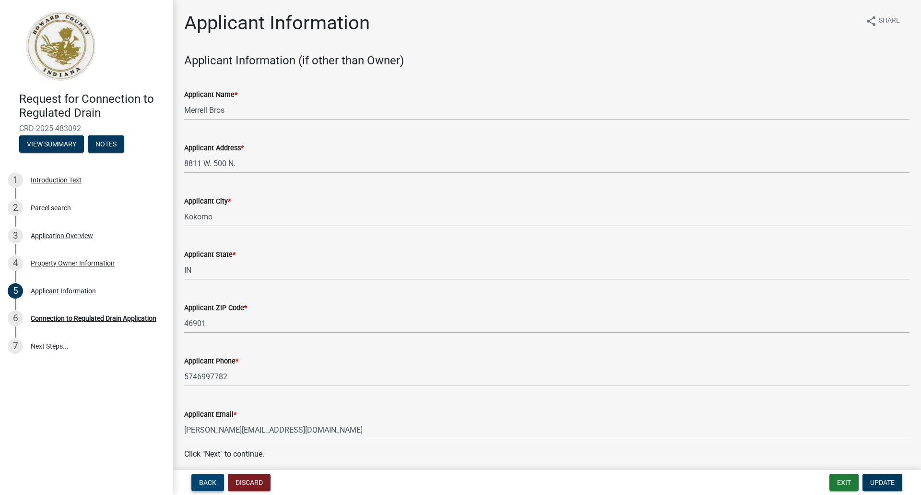
click at [204, 485] on span "Back" at bounding box center [207, 482] width 17 height 8
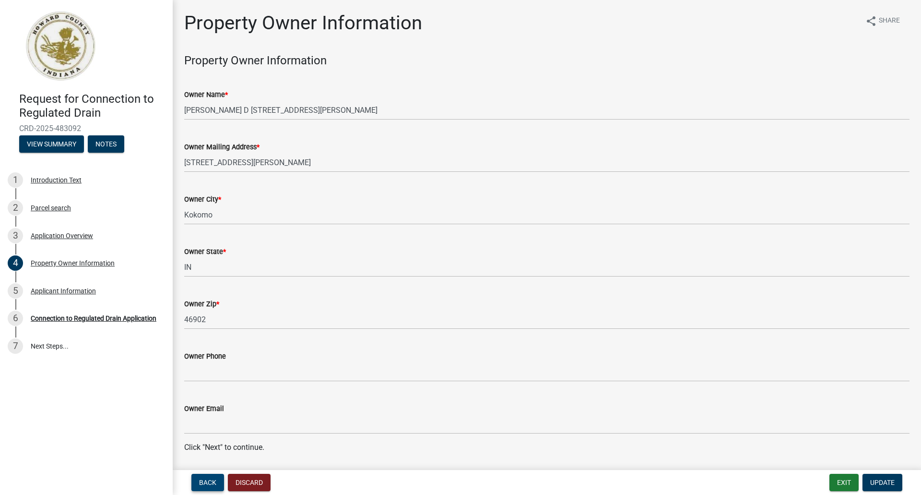
click at [204, 485] on span "Back" at bounding box center [207, 482] width 17 height 8
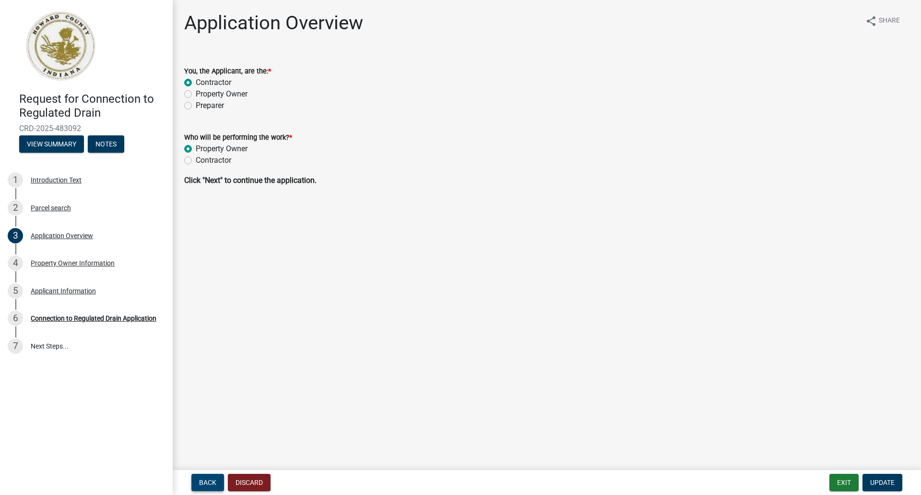
click at [204, 485] on span "Back" at bounding box center [207, 482] width 17 height 8
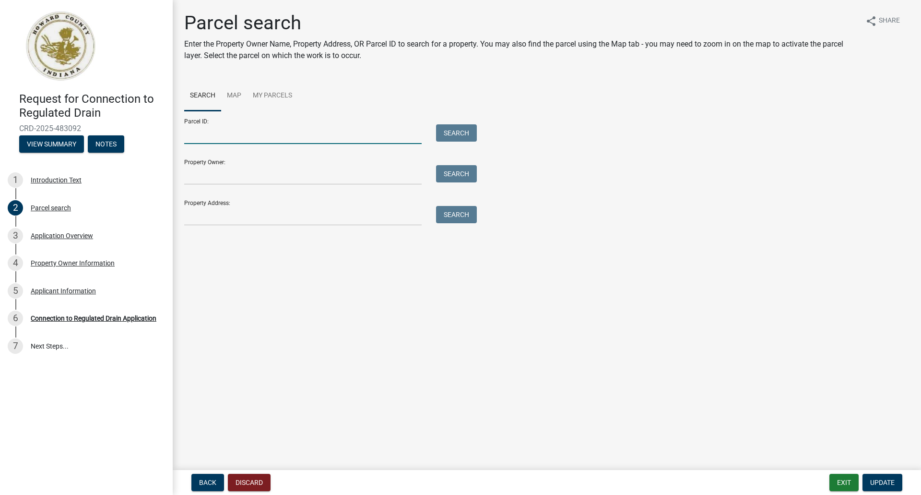
click at [206, 134] on input "Parcel ID:" at bounding box center [302, 134] width 237 height 20
paste input "34-12-07-400-013.000-016"
type input "34-12-07-400-013.000-016"
drag, startPoint x: 461, startPoint y: 134, endPoint x: 514, endPoint y: 149, distance: 54.7
click at [462, 134] on button "Search" at bounding box center [456, 132] width 41 height 17
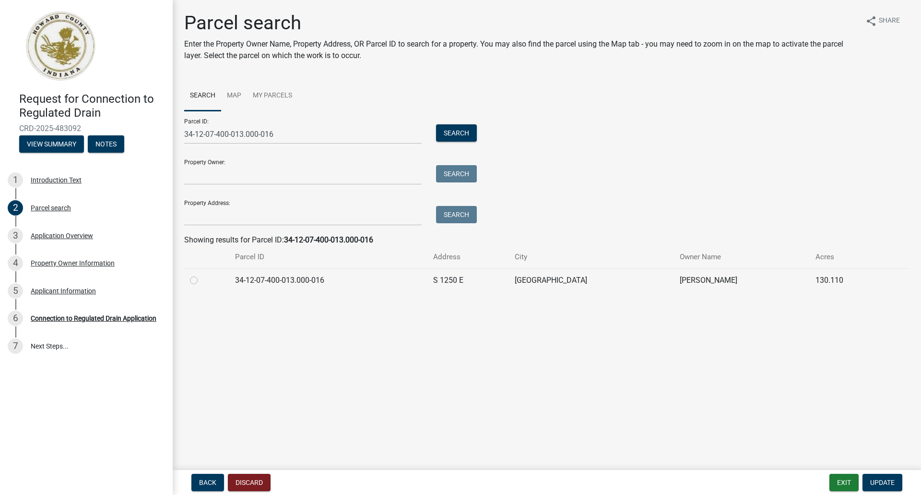
click at [201, 274] on label at bounding box center [201, 274] width 0 height 0
click at [201, 280] on input "radio" at bounding box center [204, 277] width 6 height 6
radio input "true"
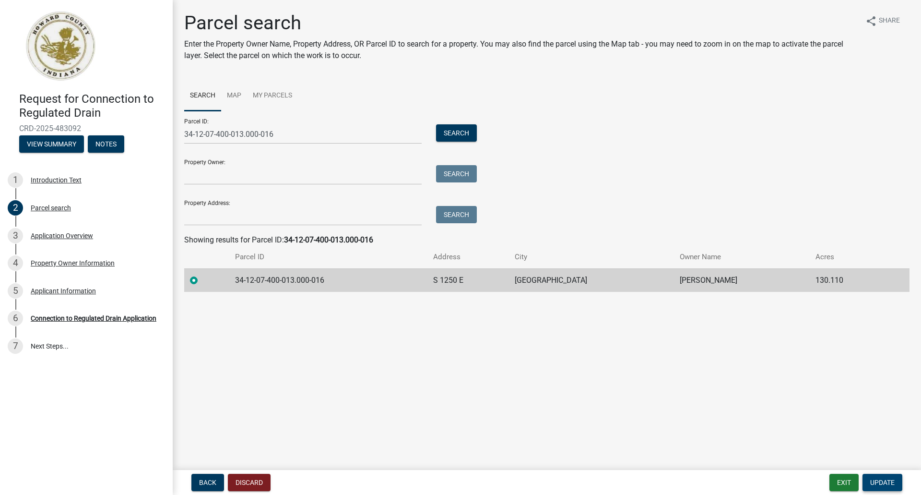
click at [885, 477] on button "Update" at bounding box center [883, 481] width 40 height 17
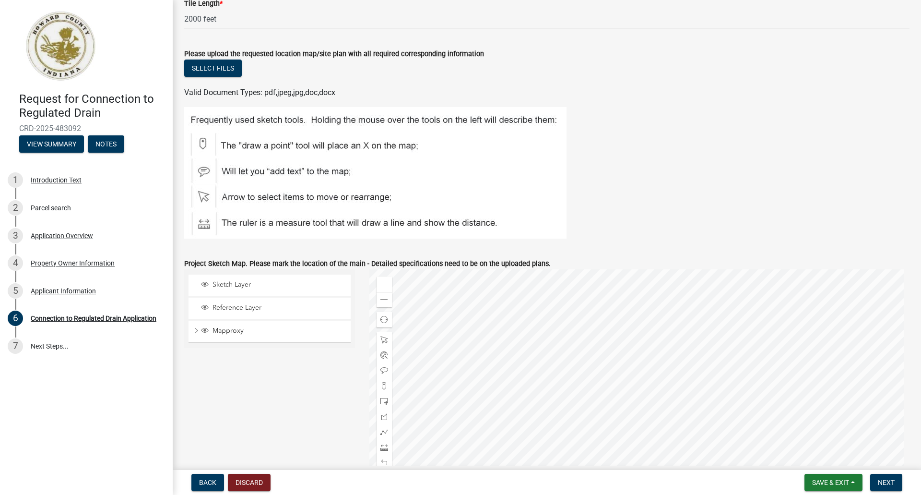
scroll to position [672, 0]
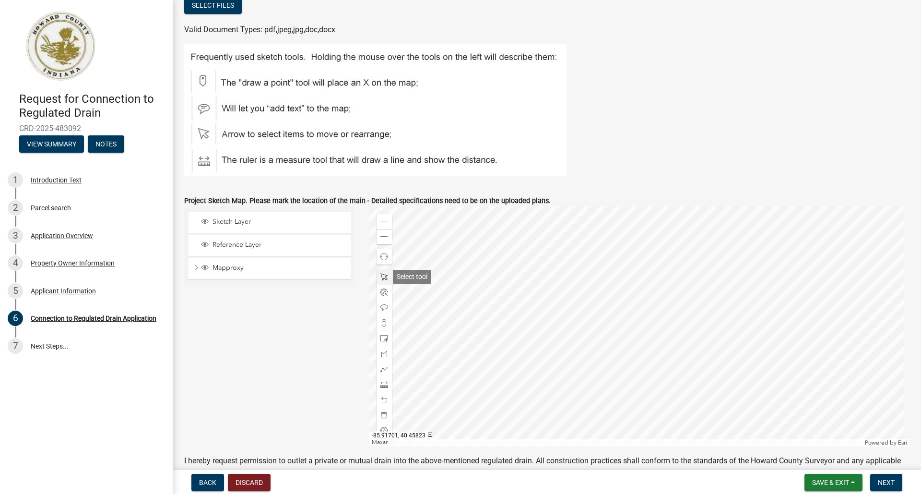
click at [383, 278] on span at bounding box center [384, 277] width 8 height 8
click at [628, 271] on div at bounding box center [639, 326] width 541 height 240
click at [382, 279] on span at bounding box center [384, 277] width 8 height 8
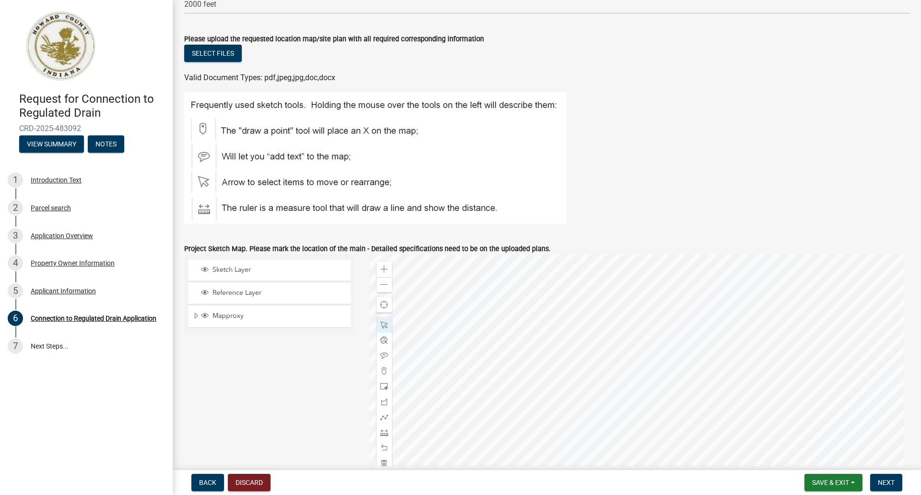
scroll to position [384, 0]
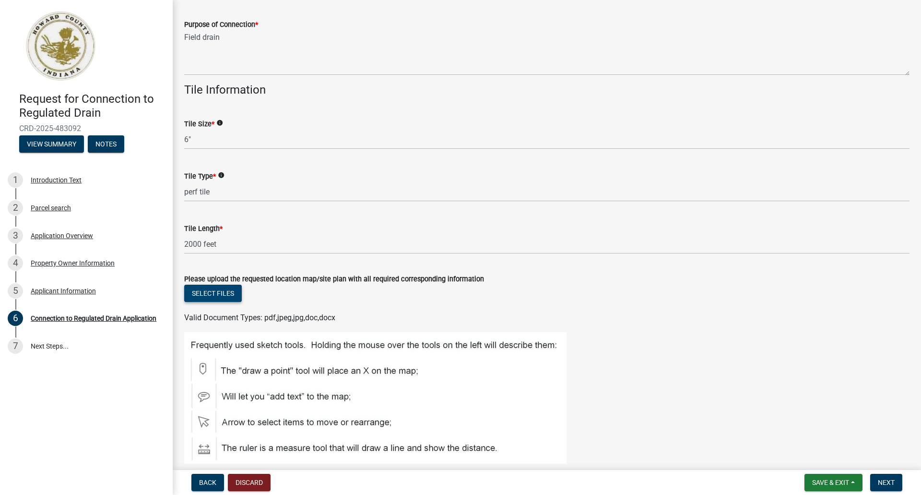
click at [222, 294] on button "Select files" at bounding box center [213, 292] width 58 height 17
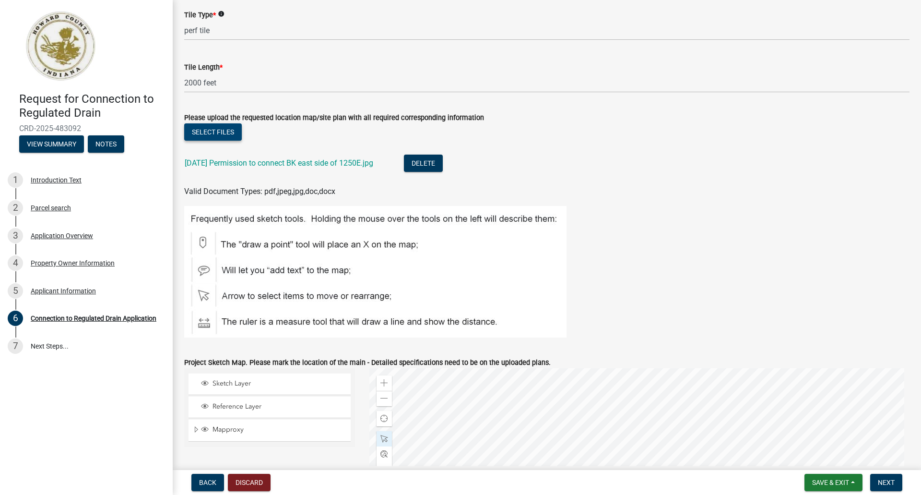
scroll to position [432, 0]
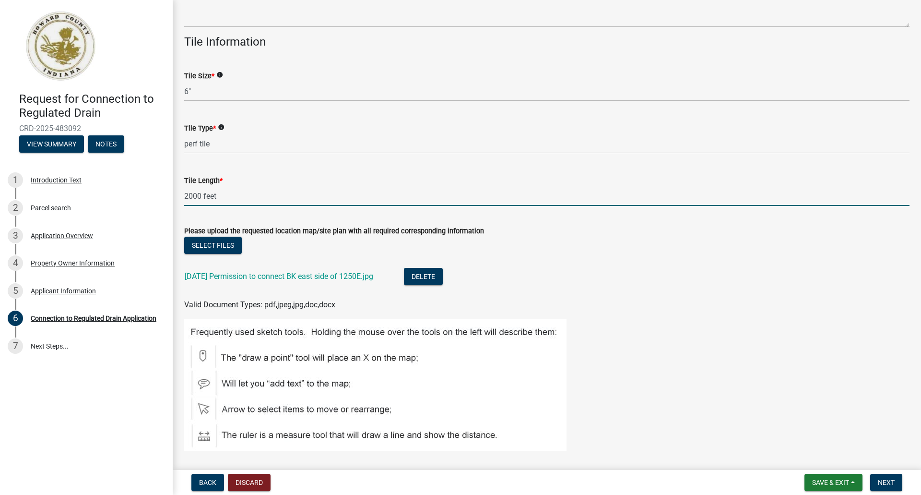
click at [191, 196] on input "2000 feet" at bounding box center [546, 196] width 725 height 20
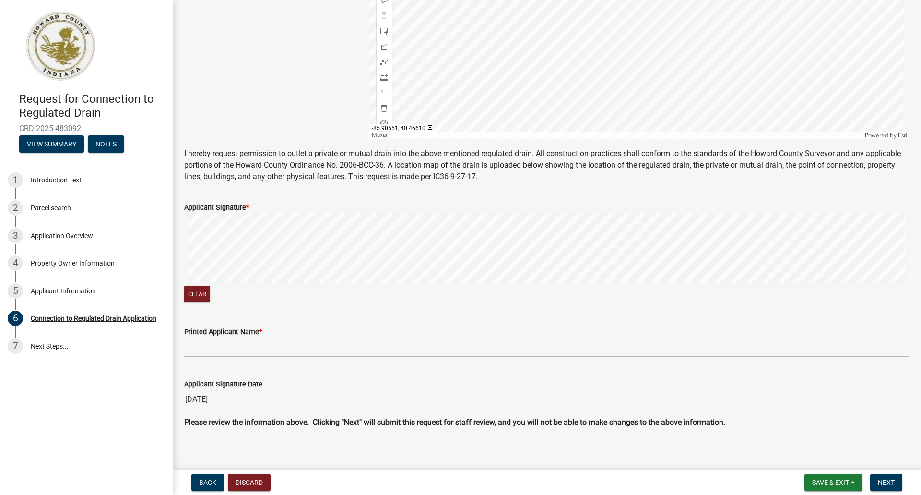
scroll to position [1021, 0]
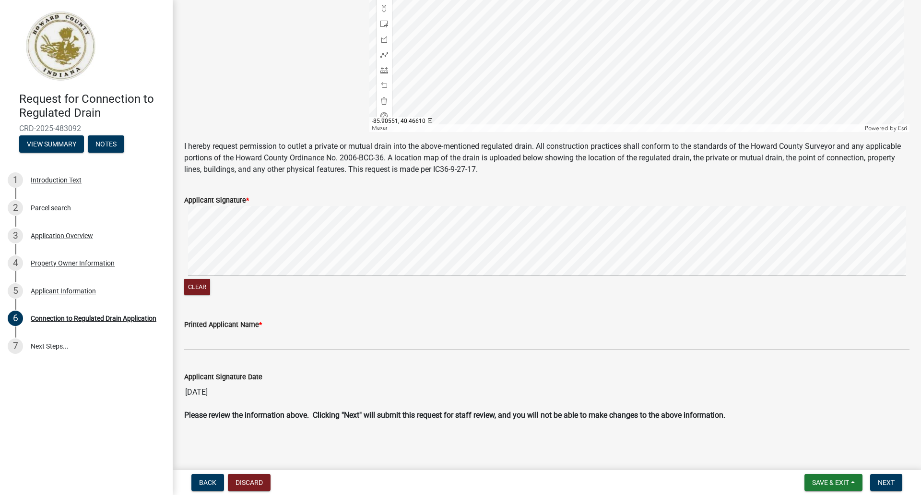
type input "2500 feet"
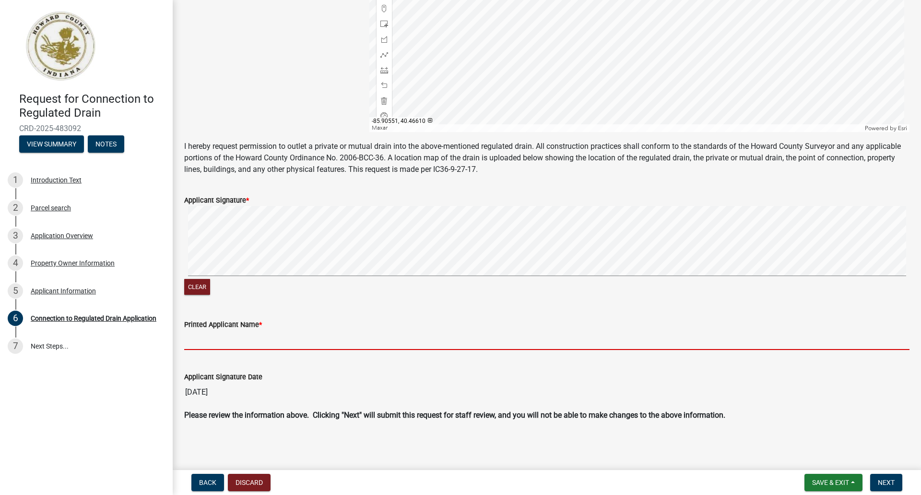
click at [193, 342] on input "Printed Applicant Name *" at bounding box center [546, 340] width 725 height 20
type input "[PERSON_NAME]"
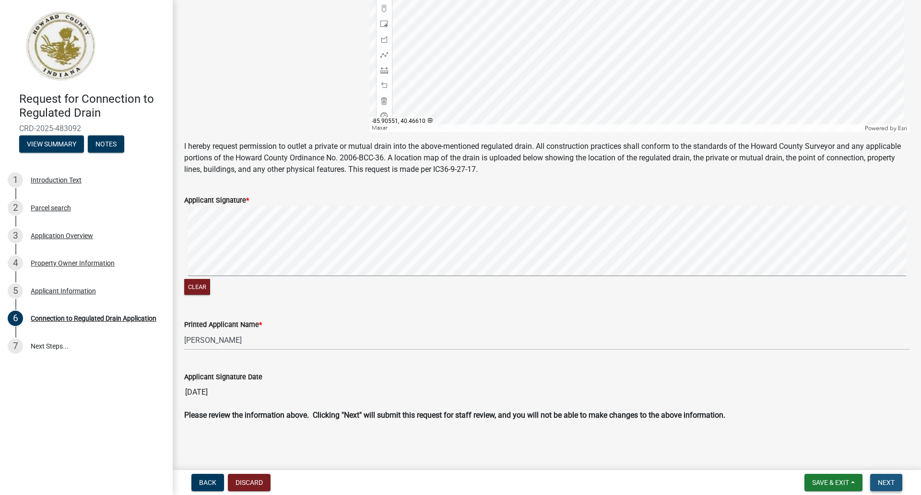
click at [892, 481] on span "Next" at bounding box center [886, 482] width 17 height 8
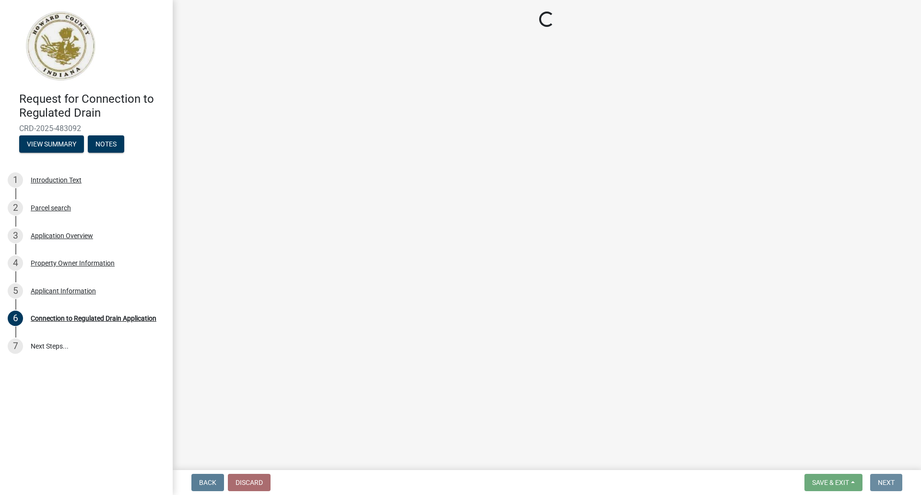
scroll to position [0, 0]
